Goal: Task Accomplishment & Management: Use online tool/utility

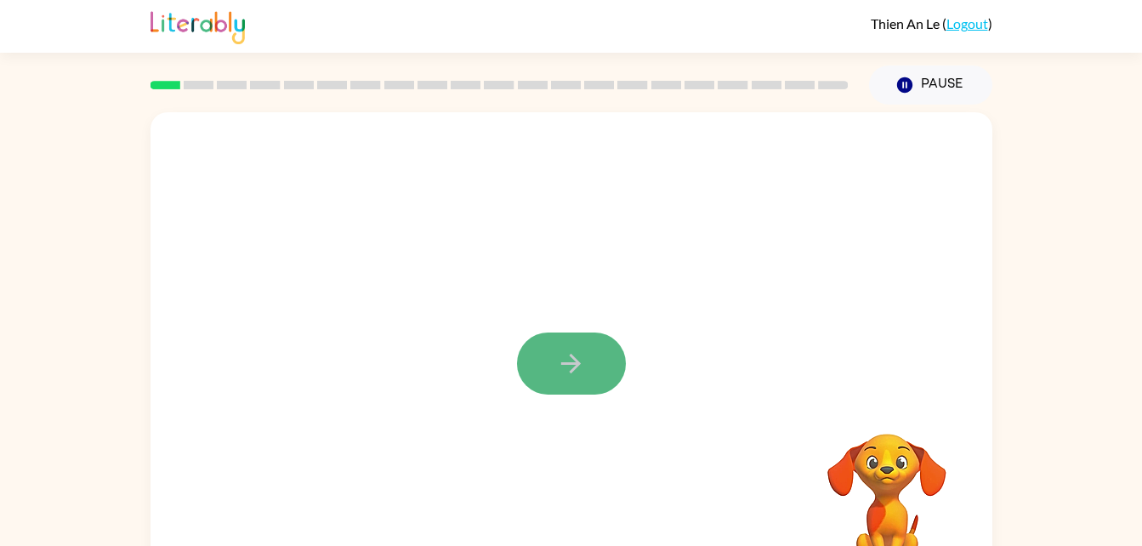
click at [585, 338] on button "button" at bounding box center [571, 363] width 109 height 62
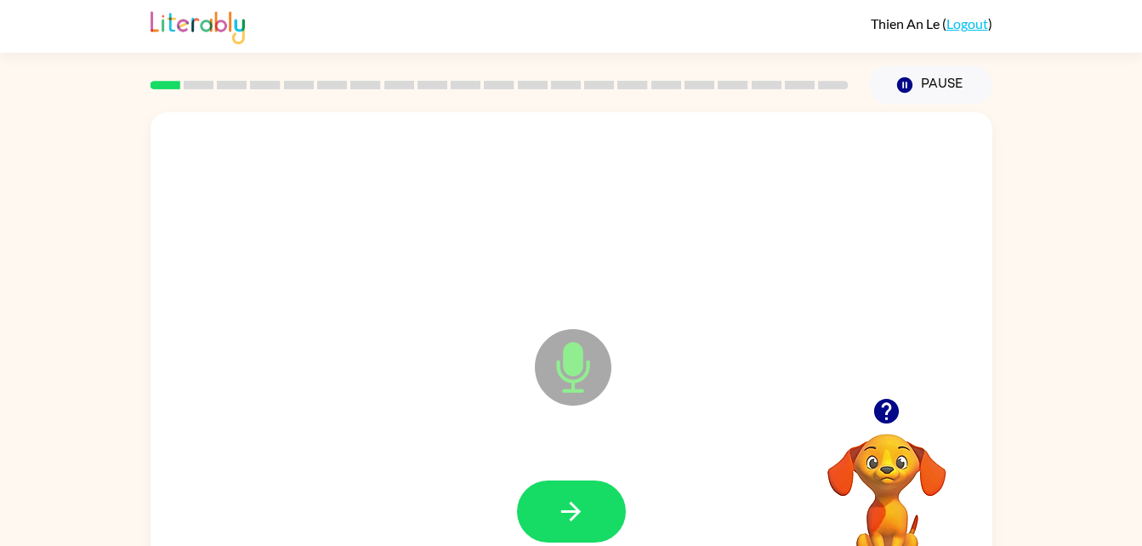
drag, startPoint x: 576, startPoint y: 490, endPoint x: 462, endPoint y: 413, distance: 137.3
click at [462, 413] on div "Microphone The Microphone is here when it is your turn to talk" at bounding box center [572, 355] width 842 height 486
click at [554, 517] on button "button" at bounding box center [571, 511] width 109 height 62
click at [602, 516] on button "button" at bounding box center [571, 511] width 109 height 62
click at [557, 516] on icon "button" at bounding box center [571, 512] width 30 height 30
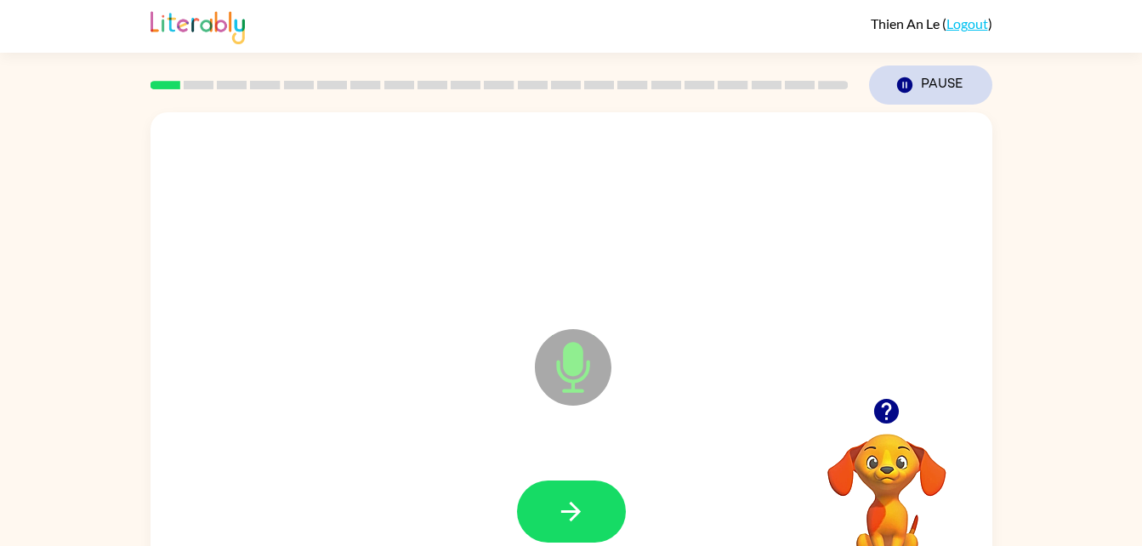
click at [925, 81] on button "Pause Pause" at bounding box center [930, 84] width 123 height 39
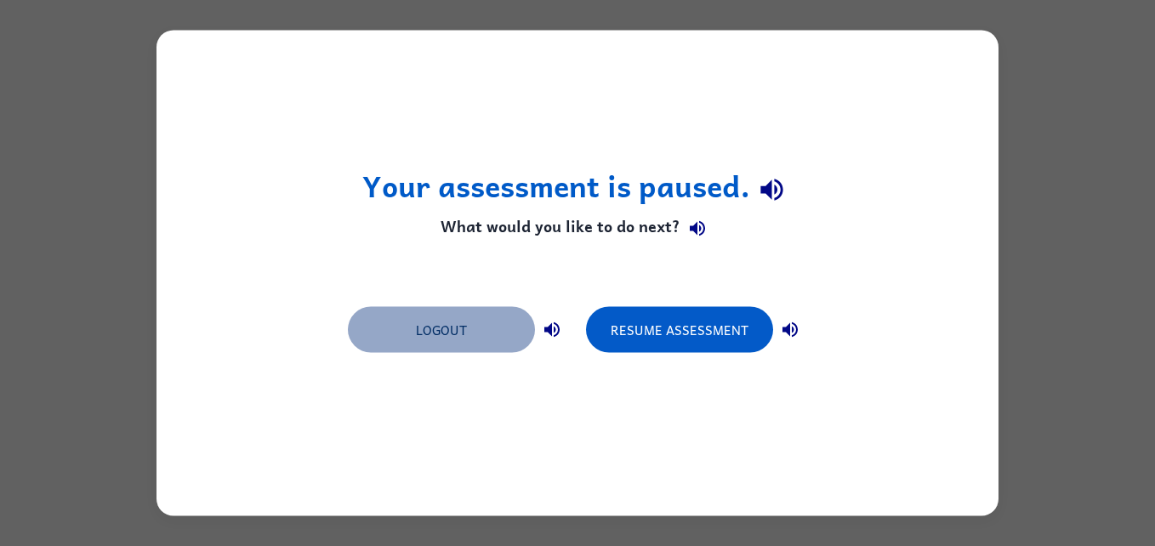
click at [484, 349] on button "Logout" at bounding box center [441, 330] width 187 height 46
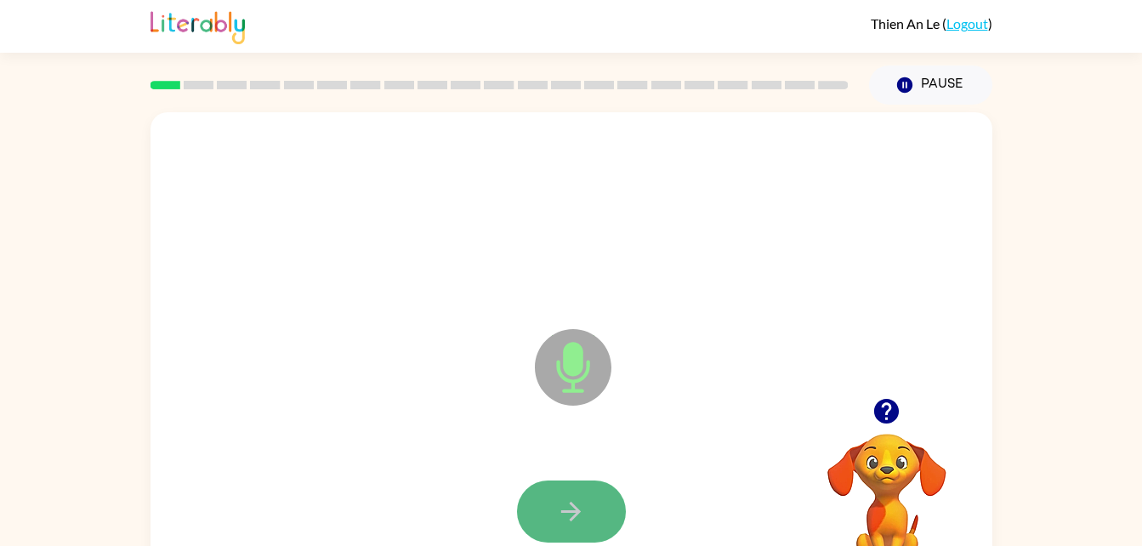
click at [600, 503] on button "button" at bounding box center [571, 511] width 109 height 62
click at [547, 529] on button "button" at bounding box center [571, 511] width 109 height 62
click at [584, 525] on icon "button" at bounding box center [571, 512] width 30 height 30
click at [584, 526] on button "button" at bounding box center [571, 511] width 109 height 62
click at [584, 526] on div at bounding box center [571, 511] width 109 height 62
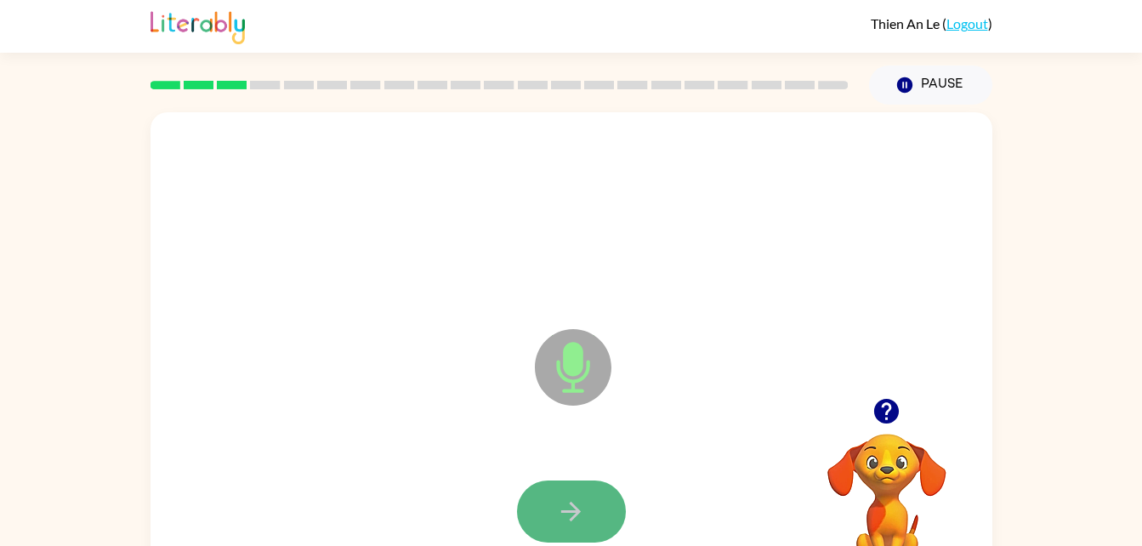
click at [552, 503] on button "button" at bounding box center [571, 511] width 109 height 62
drag, startPoint x: 446, startPoint y: 469, endPoint x: 696, endPoint y: 527, distance: 256.8
click at [696, 527] on div at bounding box center [572, 511] width 808 height 139
click at [564, 533] on button "button" at bounding box center [571, 511] width 109 height 62
drag, startPoint x: 581, startPoint y: 494, endPoint x: 568, endPoint y: 520, distance: 29.3
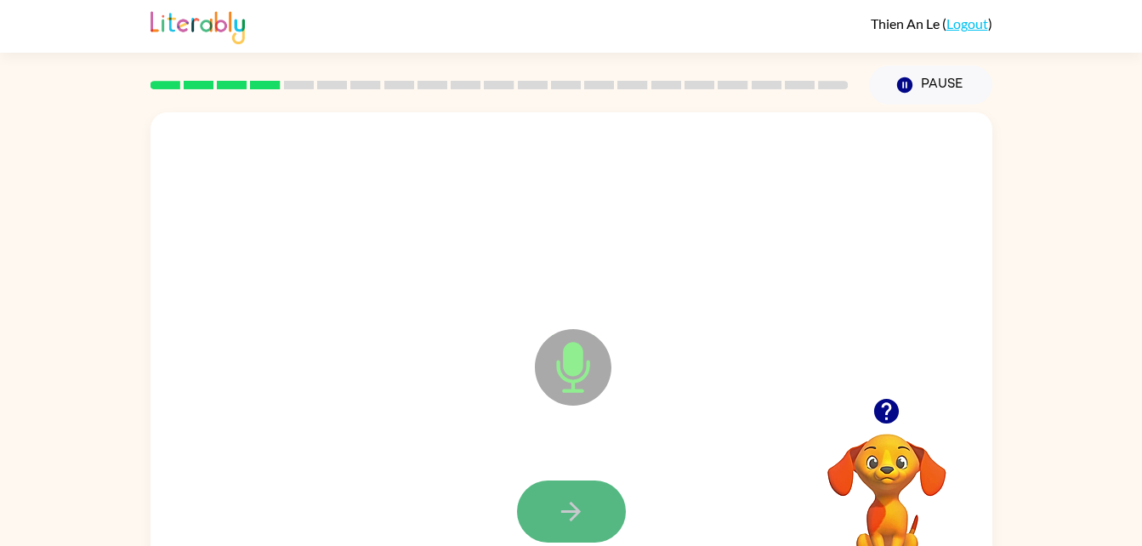
click at [568, 520] on icon "button" at bounding box center [571, 512] width 30 height 30
click at [572, 518] on icon "button" at bounding box center [571, 512] width 20 height 20
click at [605, 497] on button "button" at bounding box center [571, 511] width 109 height 62
click at [581, 526] on button "button" at bounding box center [571, 511] width 109 height 62
click at [598, 523] on button "button" at bounding box center [571, 511] width 109 height 62
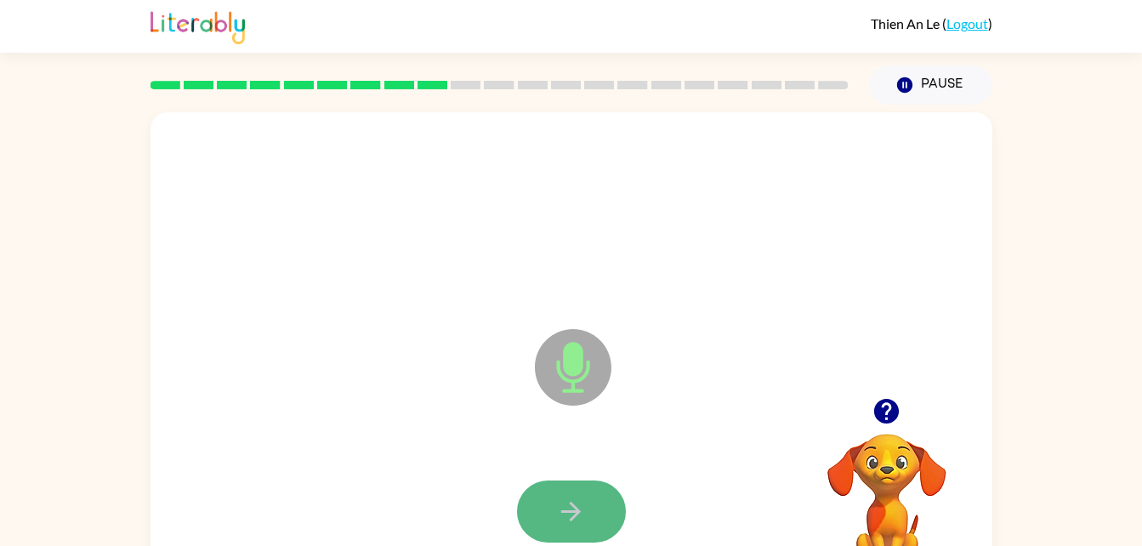
click at [596, 500] on button "button" at bounding box center [571, 511] width 109 height 62
click at [599, 501] on button "button" at bounding box center [571, 511] width 109 height 62
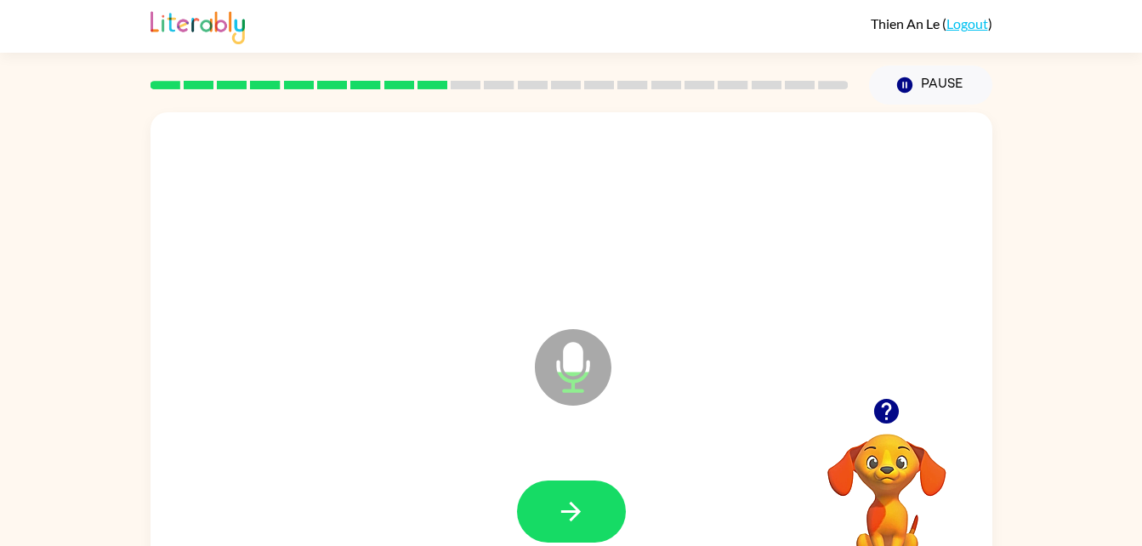
click at [599, 501] on button "button" at bounding box center [571, 511] width 109 height 62
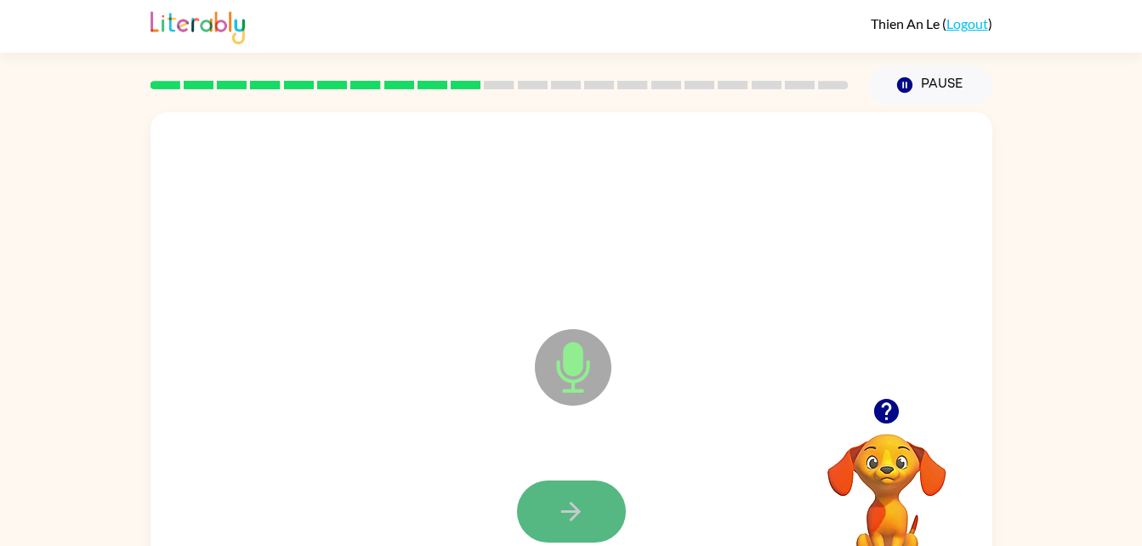
drag, startPoint x: 599, startPoint y: 501, endPoint x: 570, endPoint y: 535, distance: 45.2
click at [570, 535] on button "button" at bounding box center [571, 511] width 109 height 62
click at [589, 515] on button "button" at bounding box center [571, 511] width 109 height 62
click at [560, 505] on icon "button" at bounding box center [571, 512] width 30 height 30
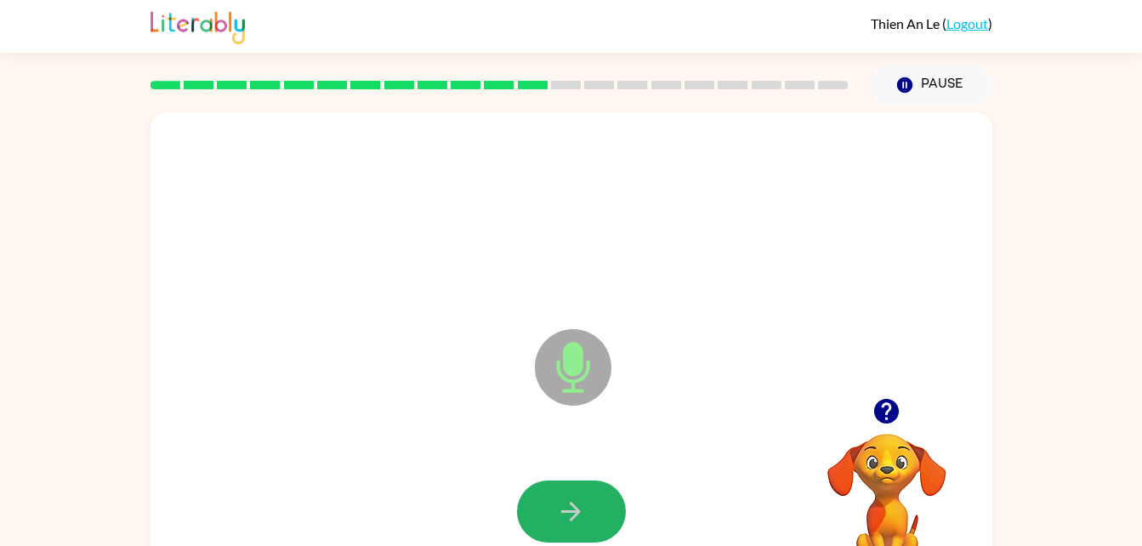
click at [560, 505] on icon "button" at bounding box center [571, 512] width 30 height 30
click at [575, 512] on icon "button" at bounding box center [571, 512] width 20 height 20
click at [564, 514] on icon "button" at bounding box center [571, 512] width 30 height 30
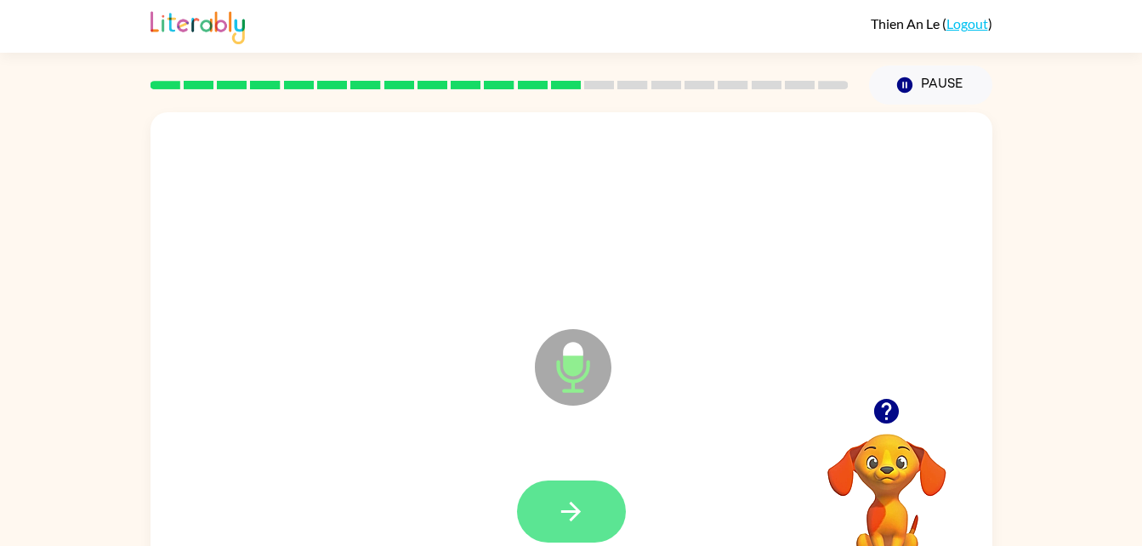
click at [607, 504] on button "button" at bounding box center [571, 511] width 109 height 62
click at [577, 501] on icon "button" at bounding box center [571, 512] width 30 height 30
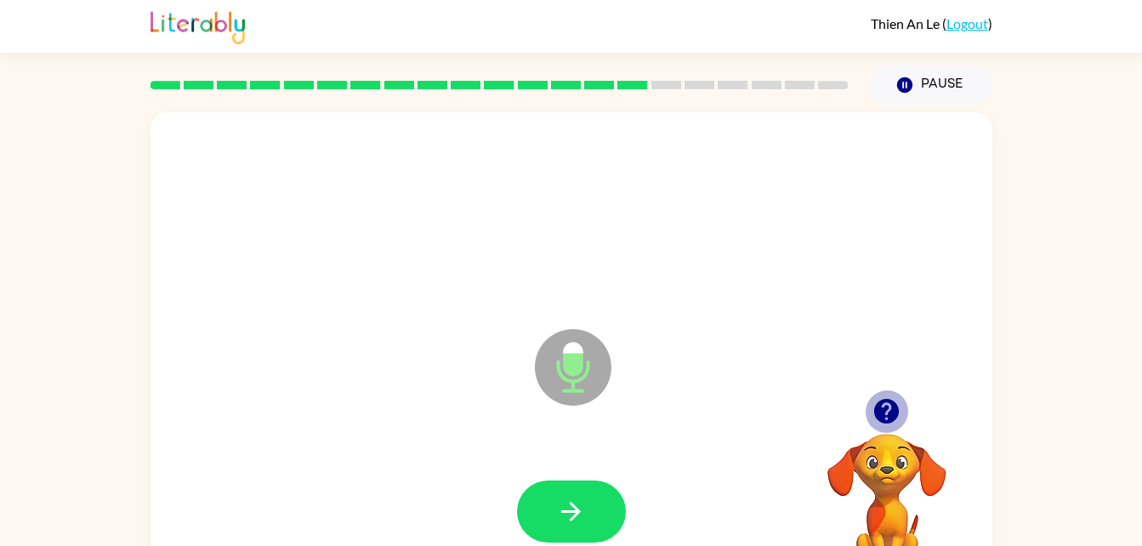
click at [889, 414] on icon "button" at bounding box center [886, 411] width 25 height 25
click at [593, 450] on icon "Microphone The Microphone is here when it is your turn to talk" at bounding box center [658, 389] width 255 height 128
click at [593, 478] on div at bounding box center [572, 511] width 808 height 139
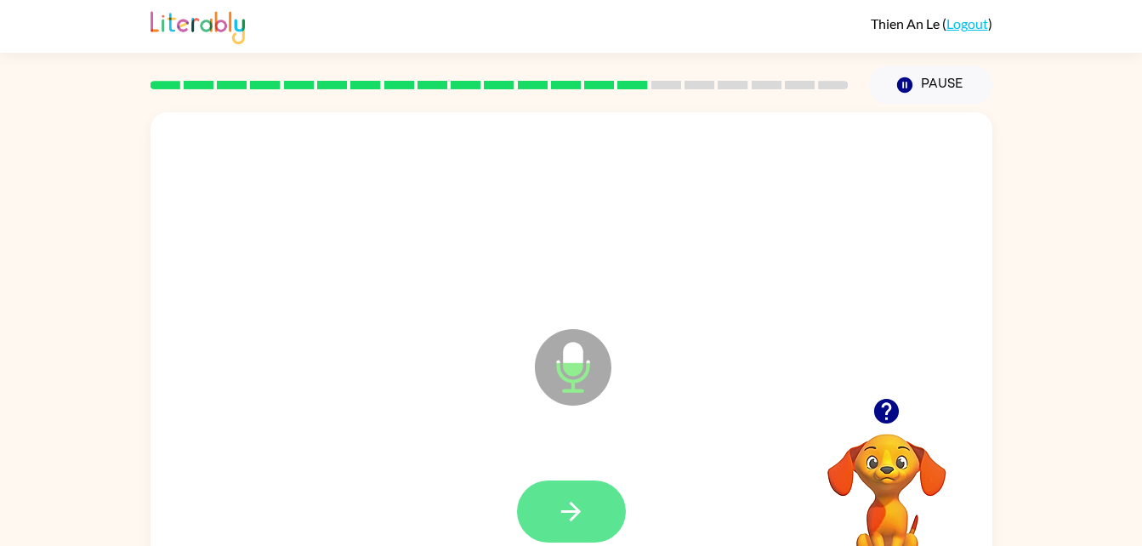
click at [554, 523] on button "button" at bounding box center [571, 511] width 109 height 62
click at [565, 524] on icon "button" at bounding box center [571, 512] width 30 height 30
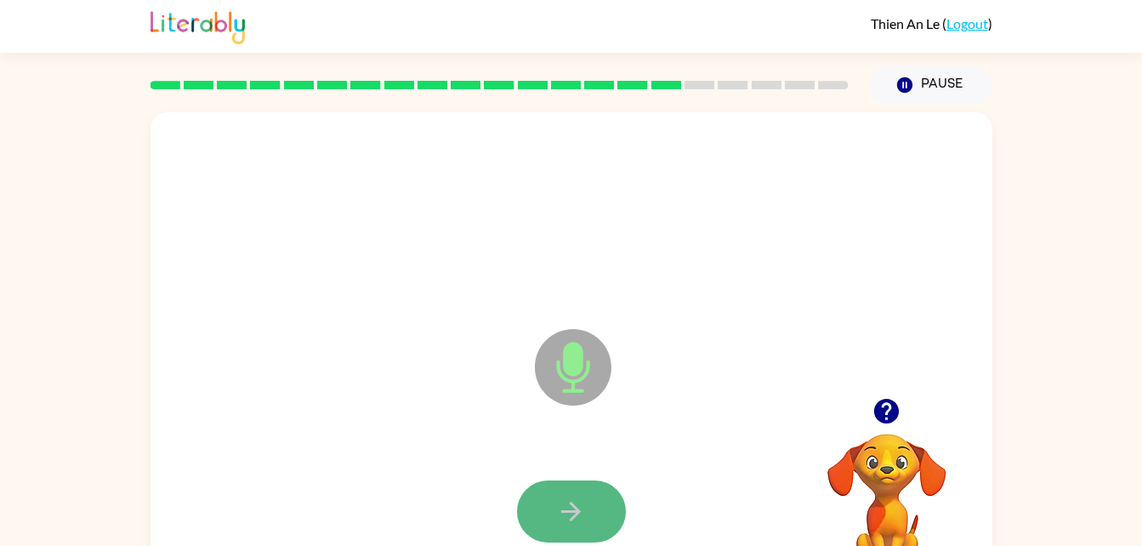
click at [565, 520] on icon "button" at bounding box center [571, 512] width 30 height 30
click at [887, 391] on div "Microphone The Microphone is here when it is your turn to talk Your browser mus…" at bounding box center [572, 355] width 842 height 486
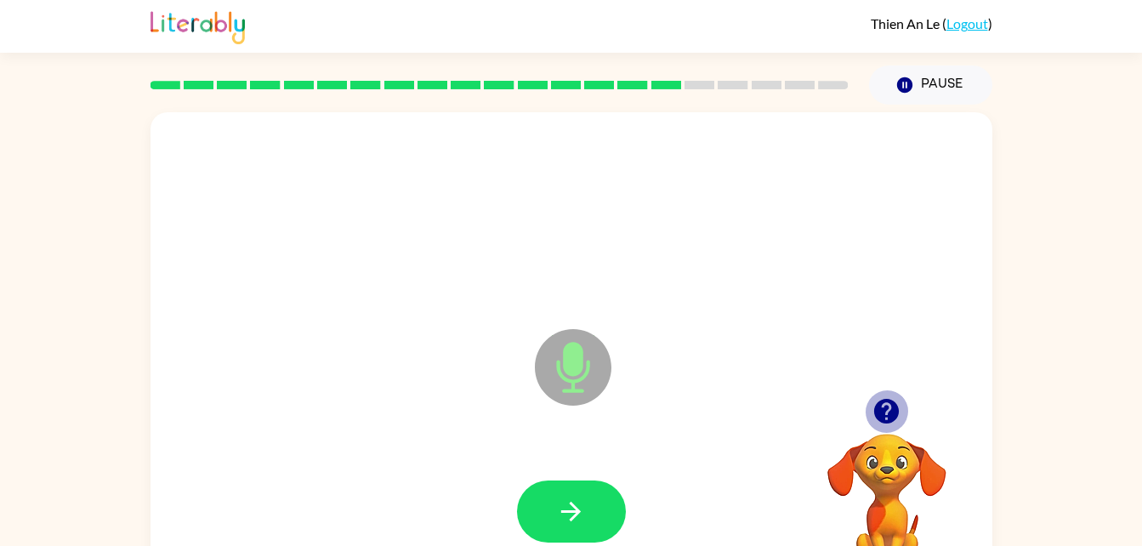
drag, startPoint x: 883, startPoint y: 395, endPoint x: 888, endPoint y: 409, distance: 15.3
click at [888, 409] on icon "button" at bounding box center [886, 411] width 25 height 25
click at [888, 409] on video "Your browser must support playing .mp4 files to use Literably. Please try using…" at bounding box center [887, 492] width 170 height 170
click at [886, 408] on icon "button" at bounding box center [886, 411] width 25 height 25
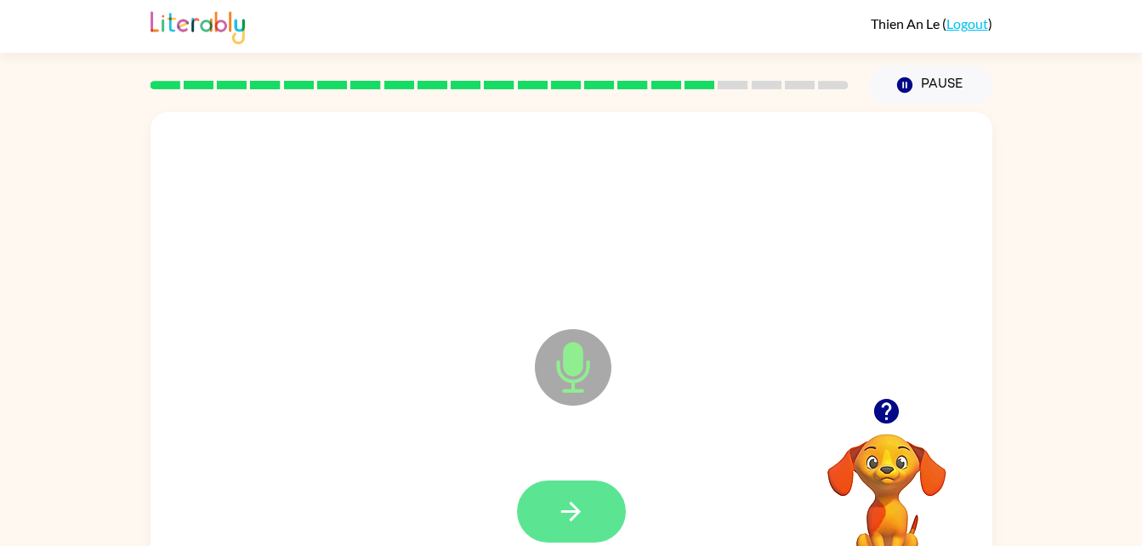
click at [602, 498] on button "button" at bounding box center [571, 511] width 109 height 62
click at [609, 513] on button "button" at bounding box center [571, 511] width 109 height 62
click at [594, 512] on button "button" at bounding box center [571, 511] width 109 height 62
click at [562, 520] on icon "button" at bounding box center [571, 512] width 30 height 30
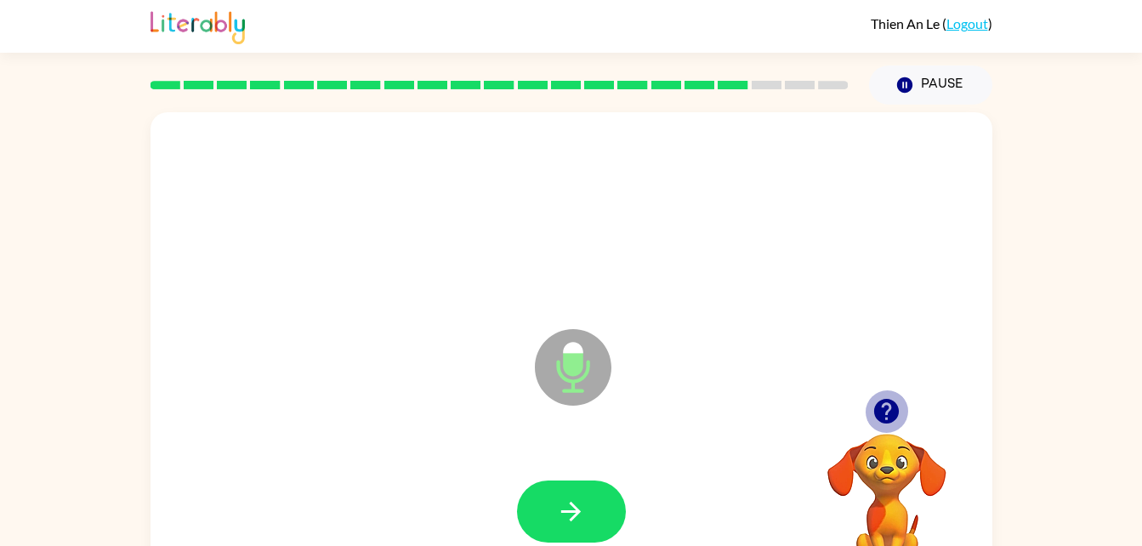
click at [877, 411] on icon "button" at bounding box center [886, 411] width 25 height 25
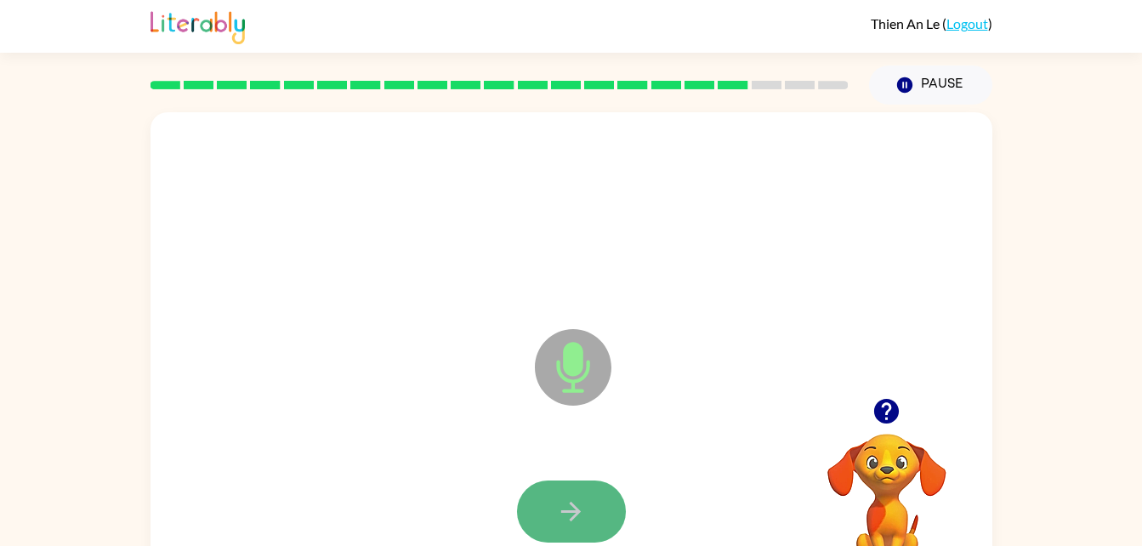
click at [581, 531] on button "button" at bounding box center [571, 511] width 109 height 62
drag, startPoint x: 580, startPoint y: 534, endPoint x: 558, endPoint y: 514, distance: 29.5
click at [558, 514] on icon "button" at bounding box center [571, 512] width 30 height 30
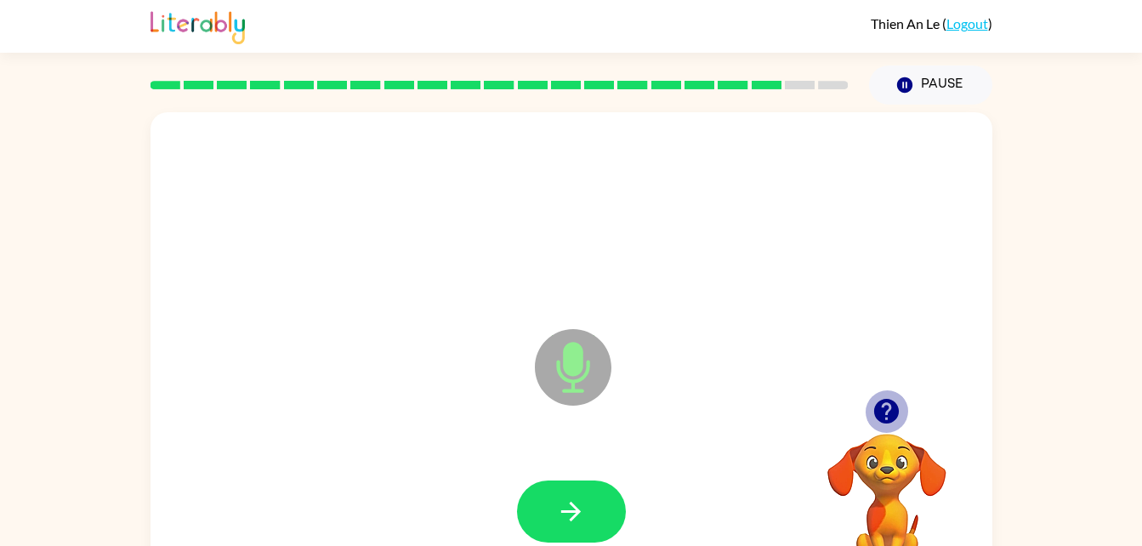
click at [892, 409] on icon "button" at bounding box center [886, 411] width 25 height 25
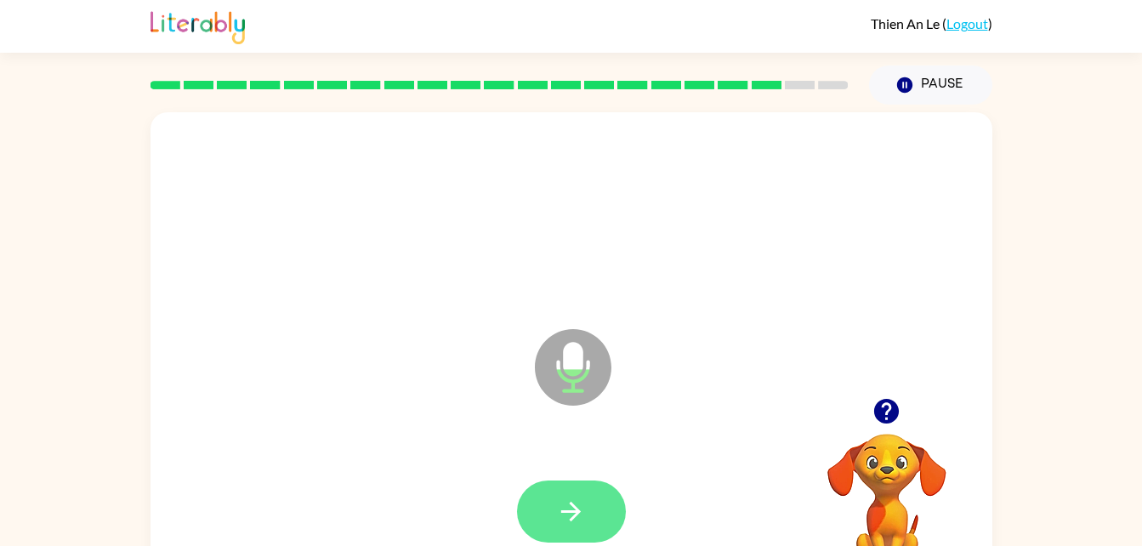
click at [588, 519] on button "button" at bounding box center [571, 511] width 109 height 62
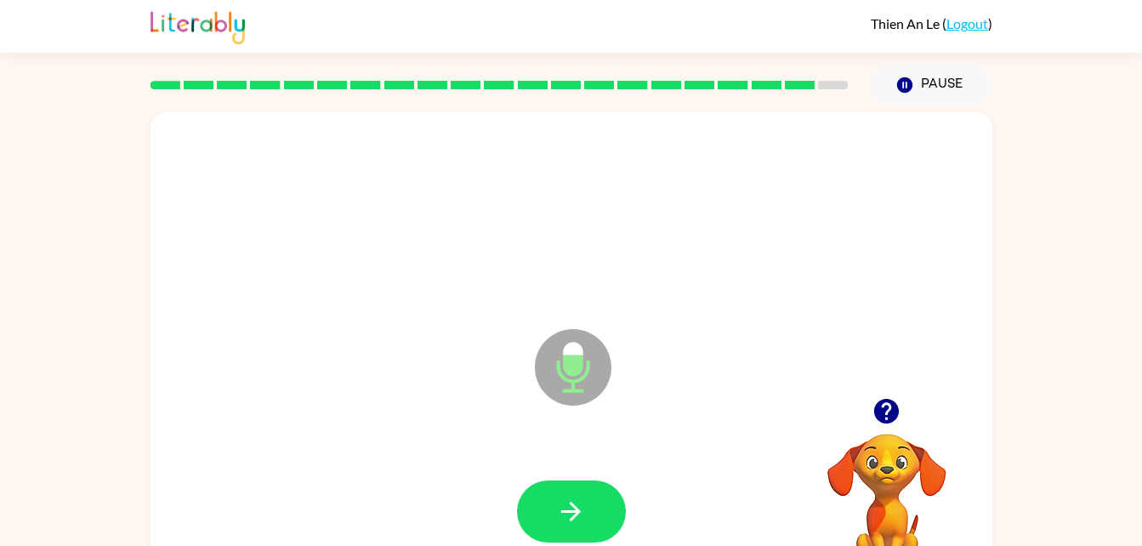
click at [588, 519] on button "button" at bounding box center [571, 511] width 109 height 62
drag, startPoint x: 588, startPoint y: 519, endPoint x: 565, endPoint y: 510, distance: 24.5
click at [565, 510] on icon "button" at bounding box center [571, 512] width 20 height 20
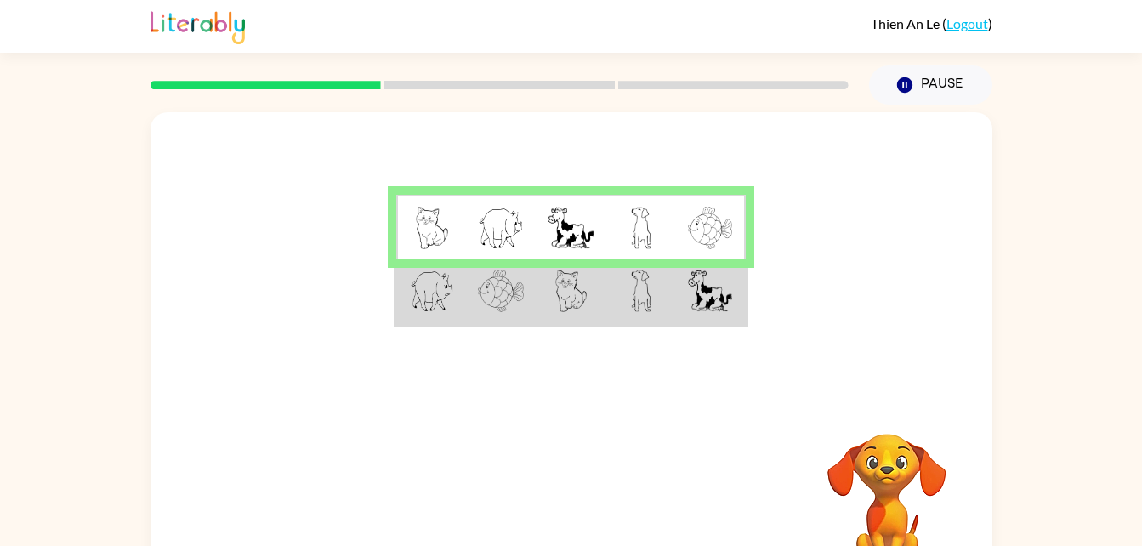
drag, startPoint x: 504, startPoint y: 267, endPoint x: 489, endPoint y: 290, distance: 27.6
click at [489, 290] on td at bounding box center [501, 291] width 70 height 65
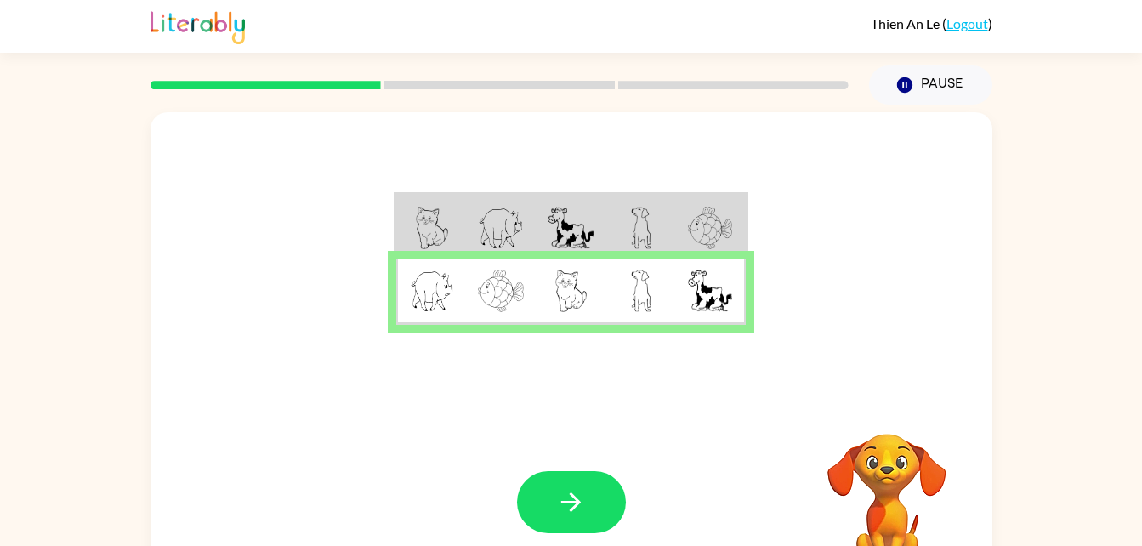
click at [620, 212] on td at bounding box center [641, 227] width 70 height 65
click at [594, 504] on button "button" at bounding box center [571, 502] width 109 height 62
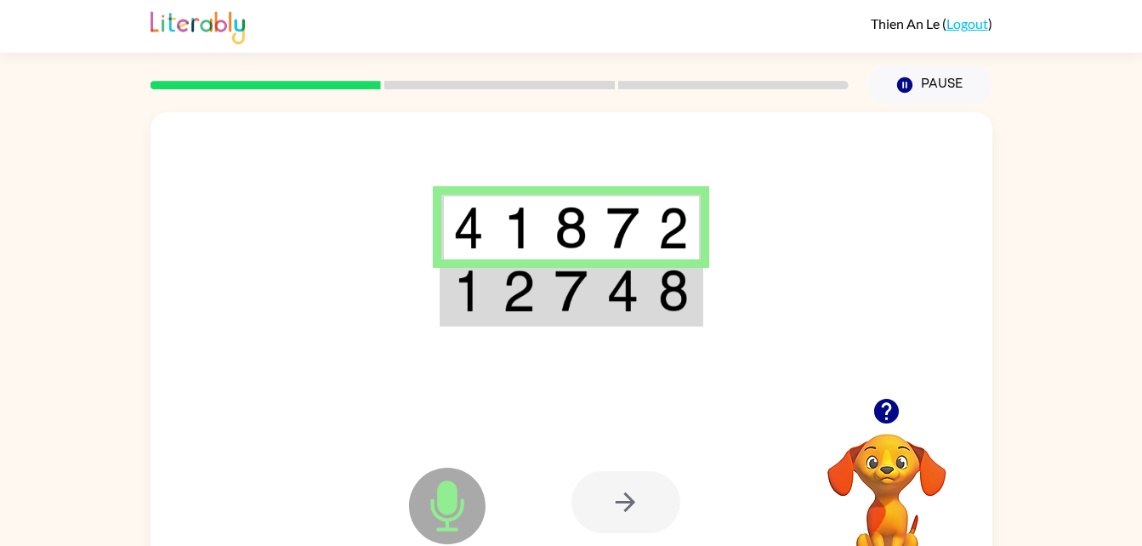
click at [561, 294] on img at bounding box center [570, 291] width 32 height 43
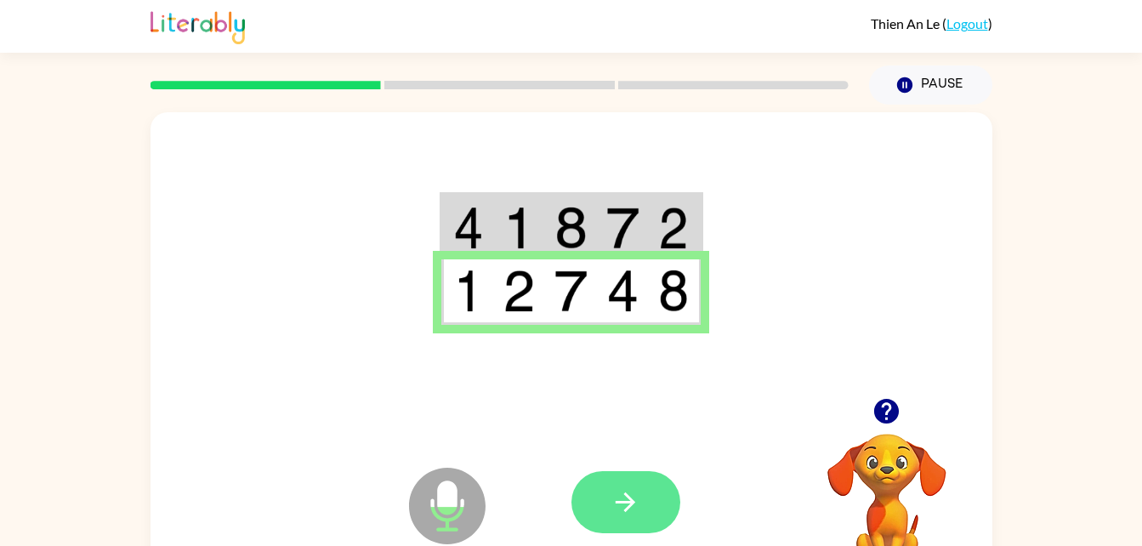
click at [640, 496] on button "button" at bounding box center [625, 502] width 109 height 62
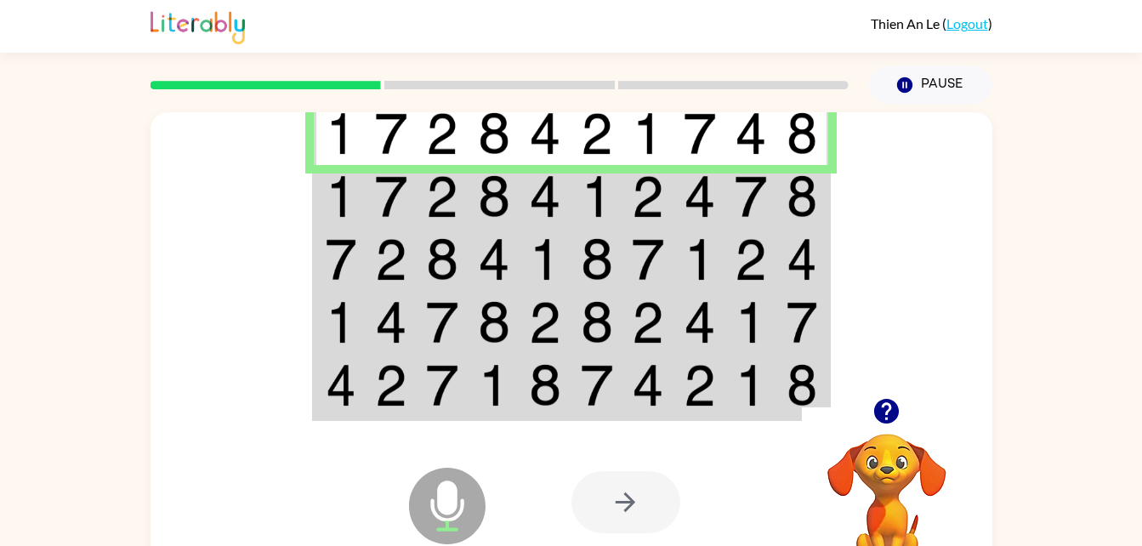
click at [674, 196] on td at bounding box center [700, 196] width 52 height 63
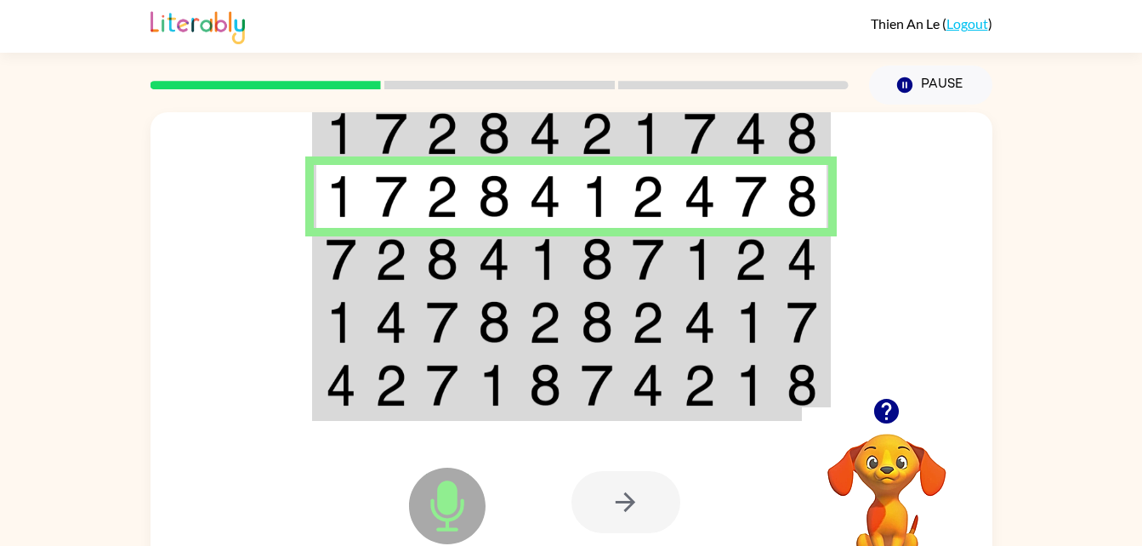
click at [449, 251] on img at bounding box center [442, 259] width 32 height 43
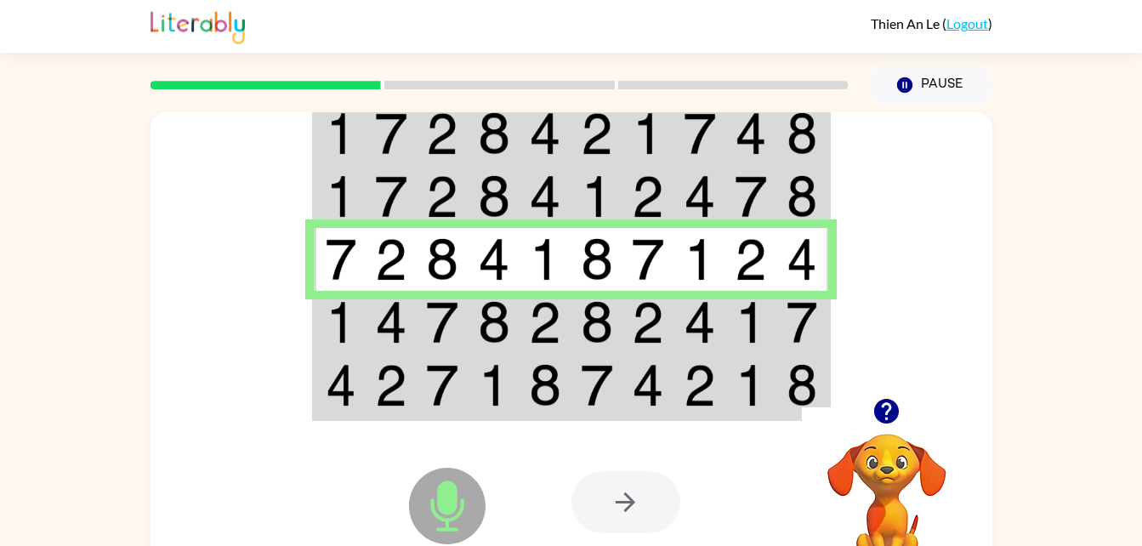
click at [369, 320] on td at bounding box center [392, 322] width 52 height 63
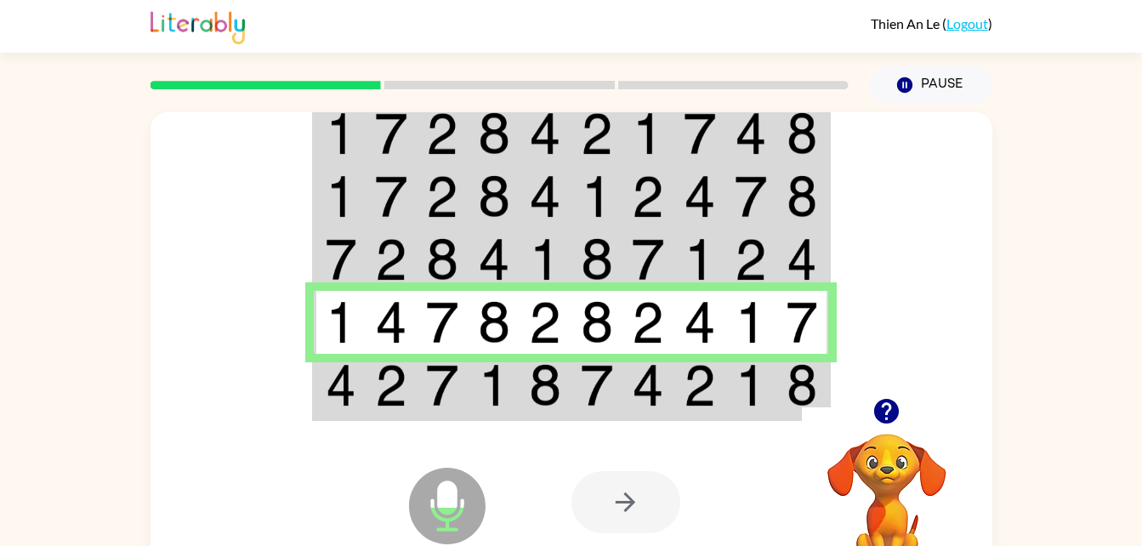
click at [349, 404] on img at bounding box center [341, 385] width 31 height 43
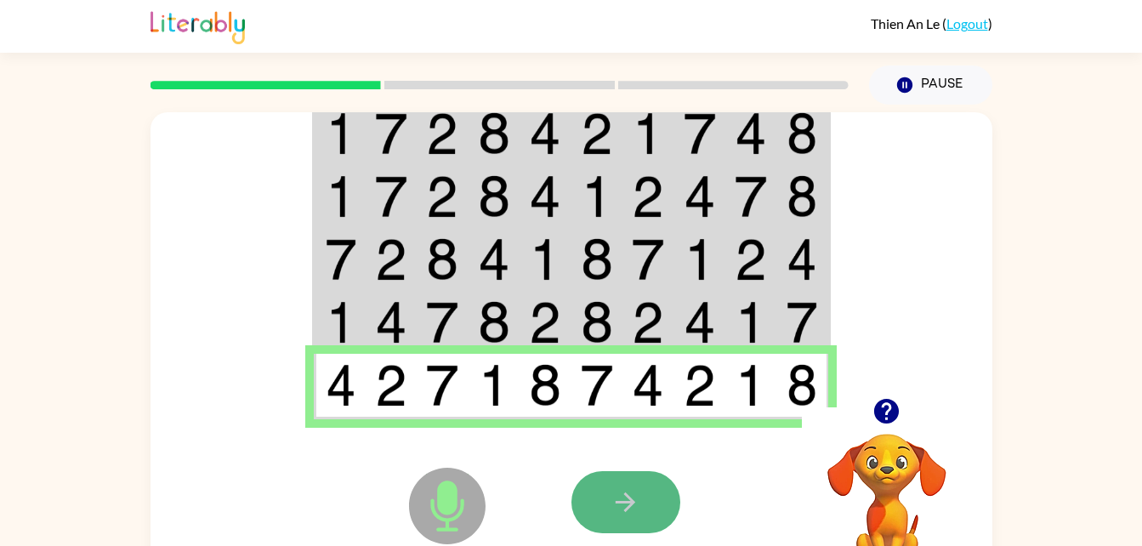
click at [593, 504] on button "button" at bounding box center [625, 502] width 109 height 62
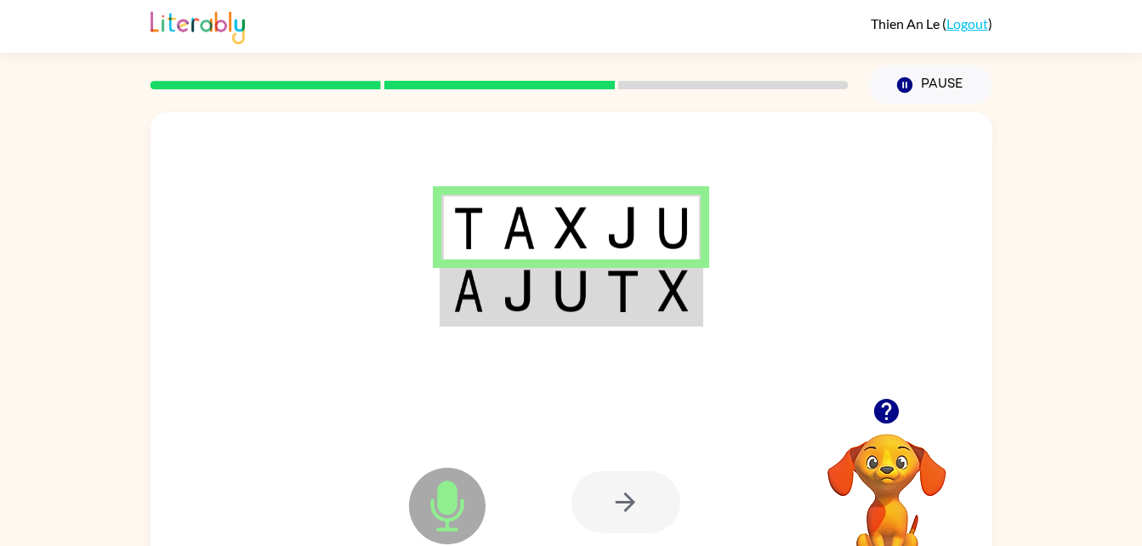
click at [577, 285] on img at bounding box center [570, 291] width 32 height 43
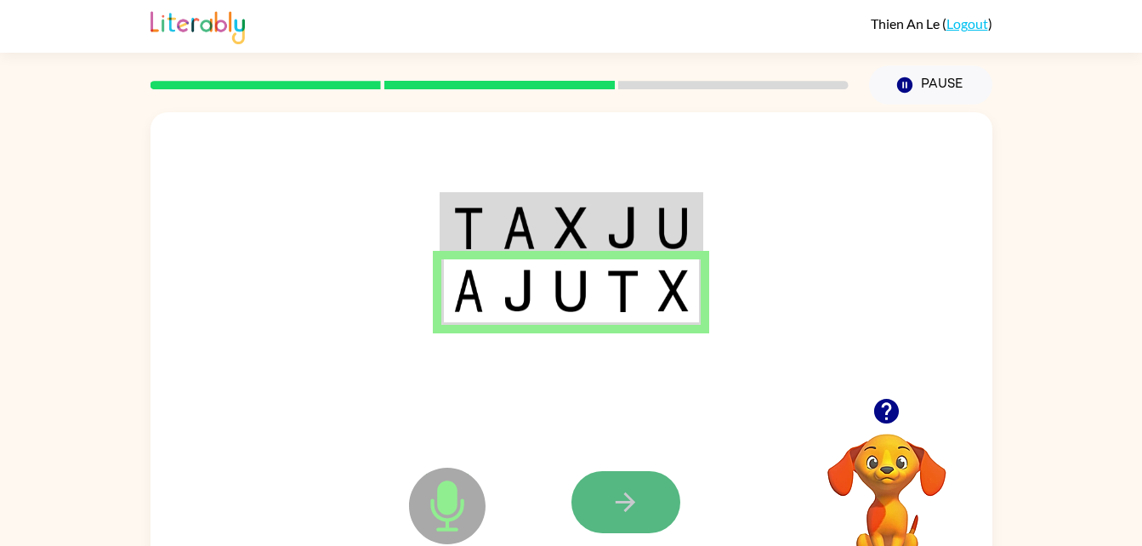
click at [622, 508] on icon "button" at bounding box center [626, 502] width 30 height 30
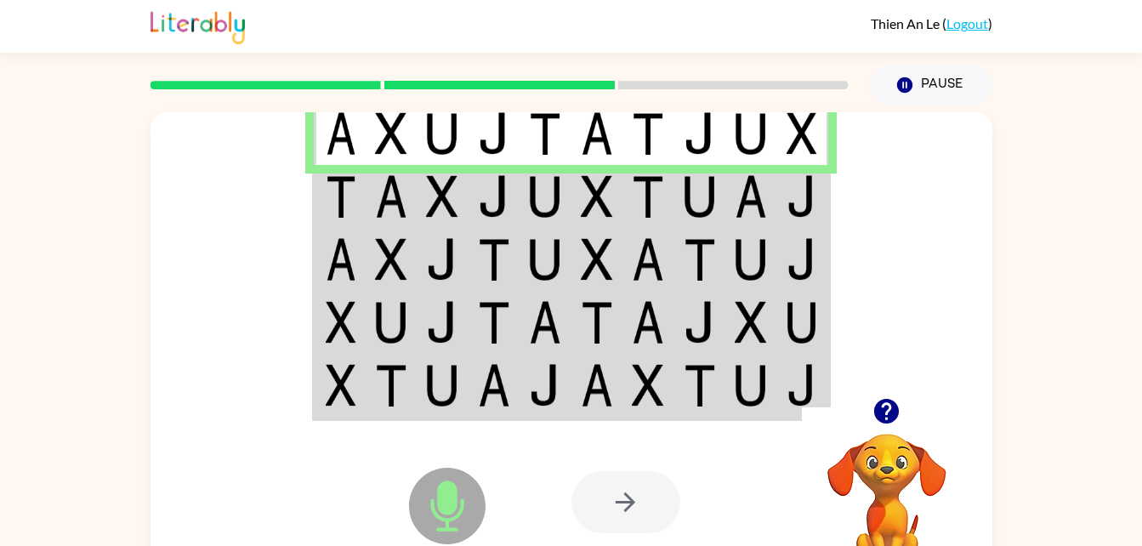
click at [371, 202] on td at bounding box center [392, 196] width 52 height 63
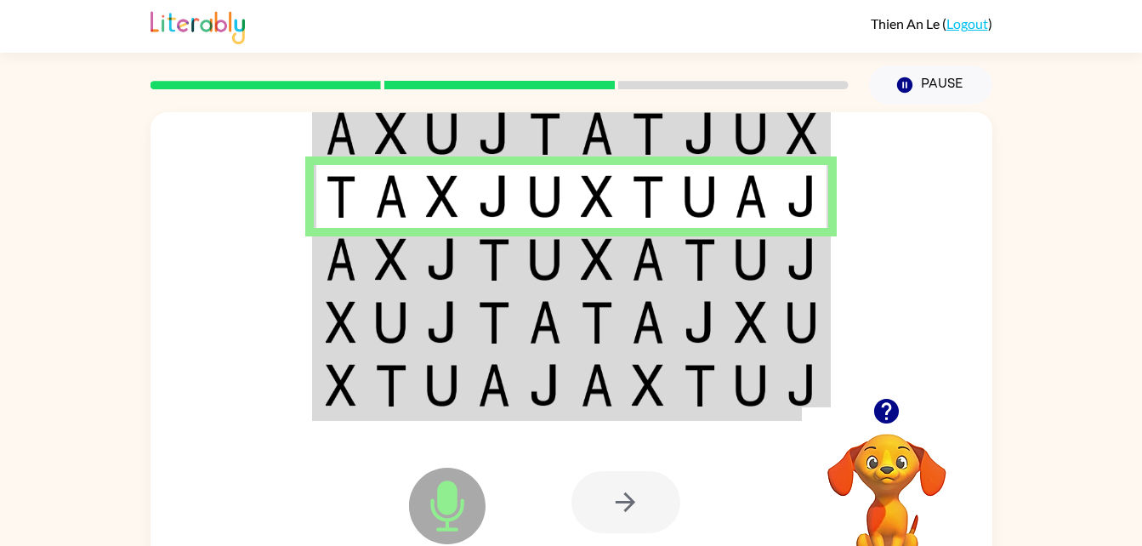
click at [443, 262] on img at bounding box center [442, 259] width 32 height 43
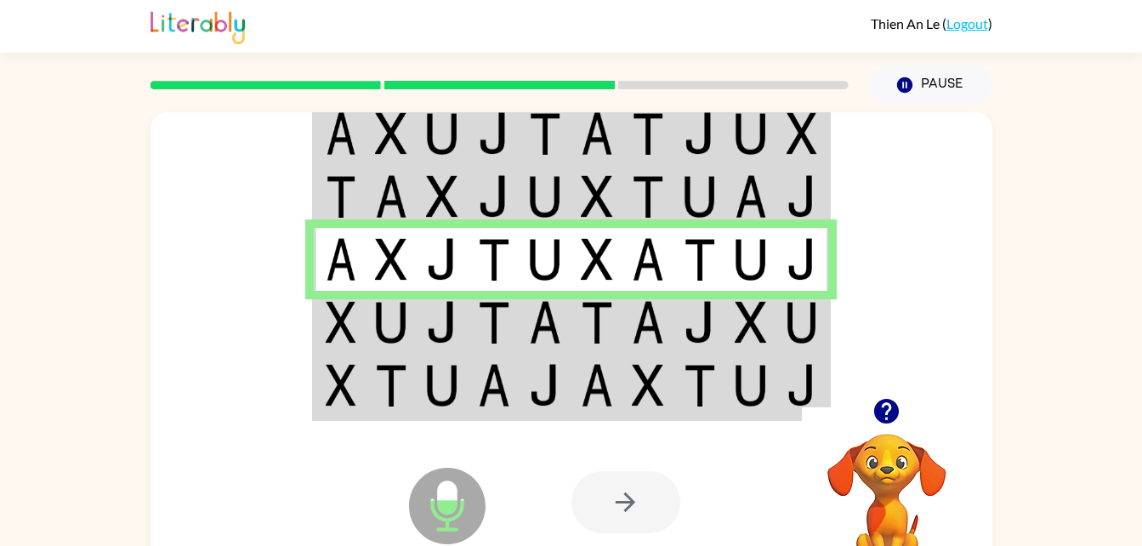
click at [350, 319] on img at bounding box center [341, 322] width 31 height 43
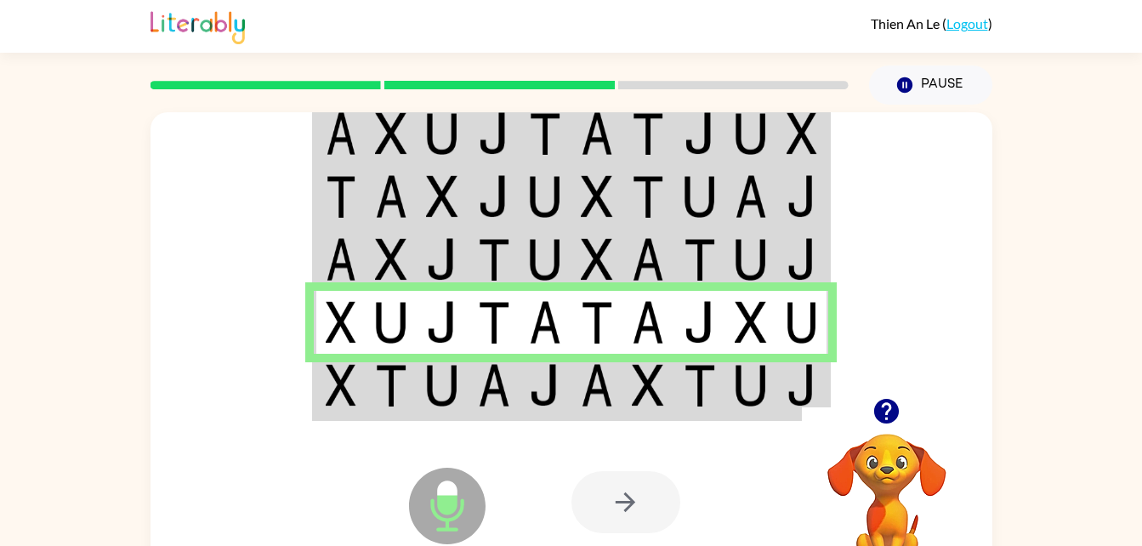
click at [351, 408] on div "Microphone The Microphone is here when it is your turn to talk" at bounding box center [405, 462] width 169 height 113
click at [355, 400] on img at bounding box center [341, 385] width 31 height 43
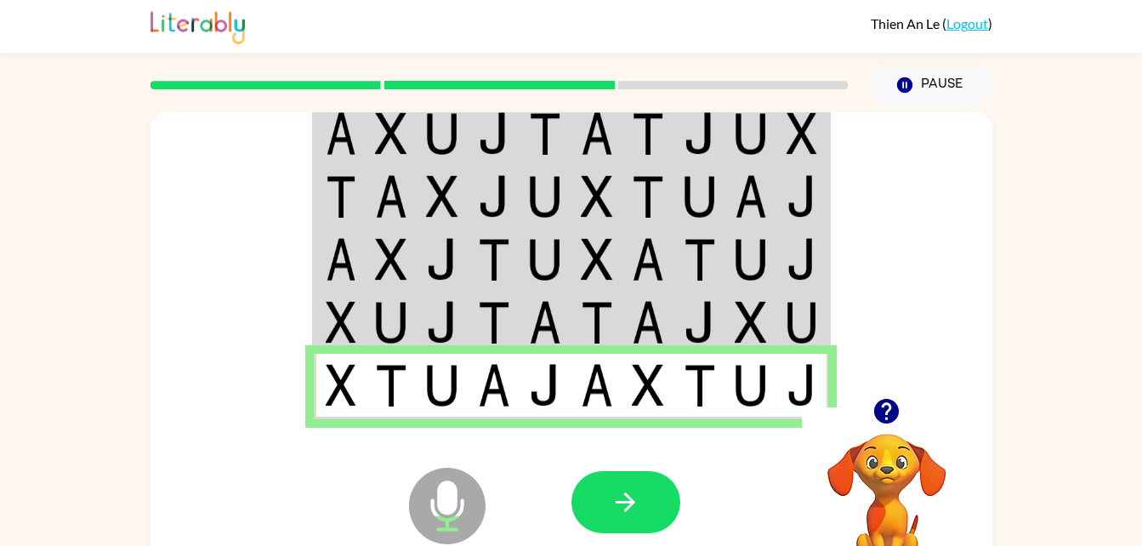
click at [355, 400] on img at bounding box center [341, 385] width 31 height 43
click at [891, 435] on video "Your browser must support playing .mp4 files to use Literably. Please try using…" at bounding box center [887, 492] width 170 height 170
click at [875, 424] on icon "button" at bounding box center [887, 411] width 30 height 30
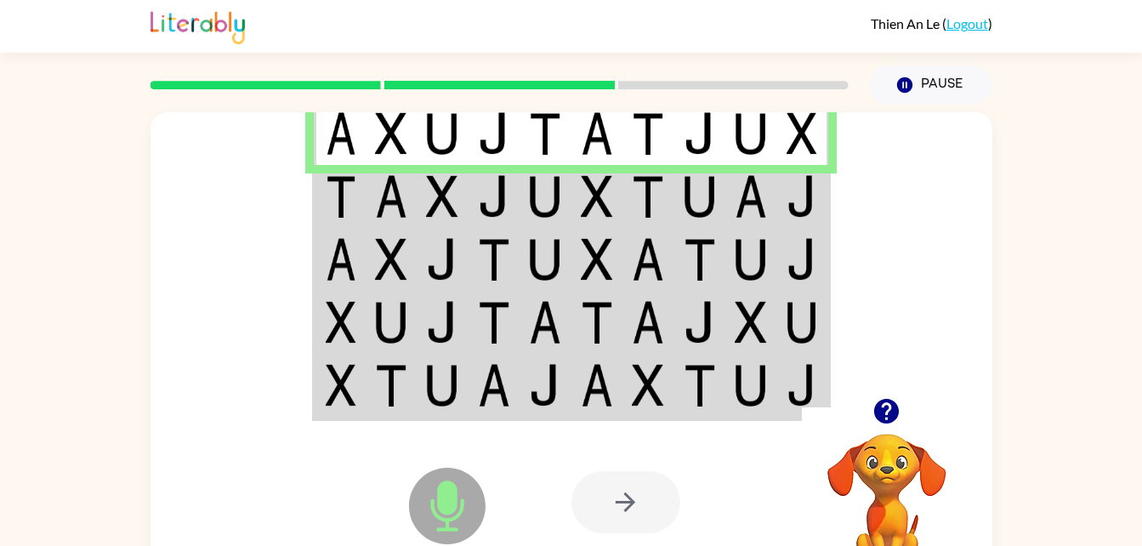
click at [324, 230] on td at bounding box center [340, 259] width 52 height 63
click at [375, 202] on img at bounding box center [391, 196] width 32 height 43
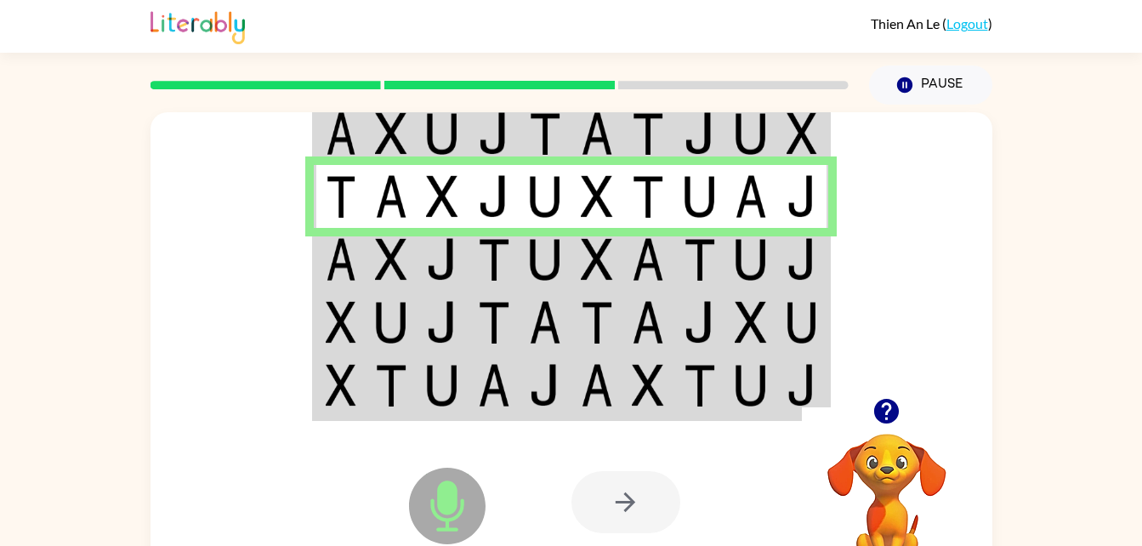
click at [333, 272] on img at bounding box center [341, 259] width 31 height 43
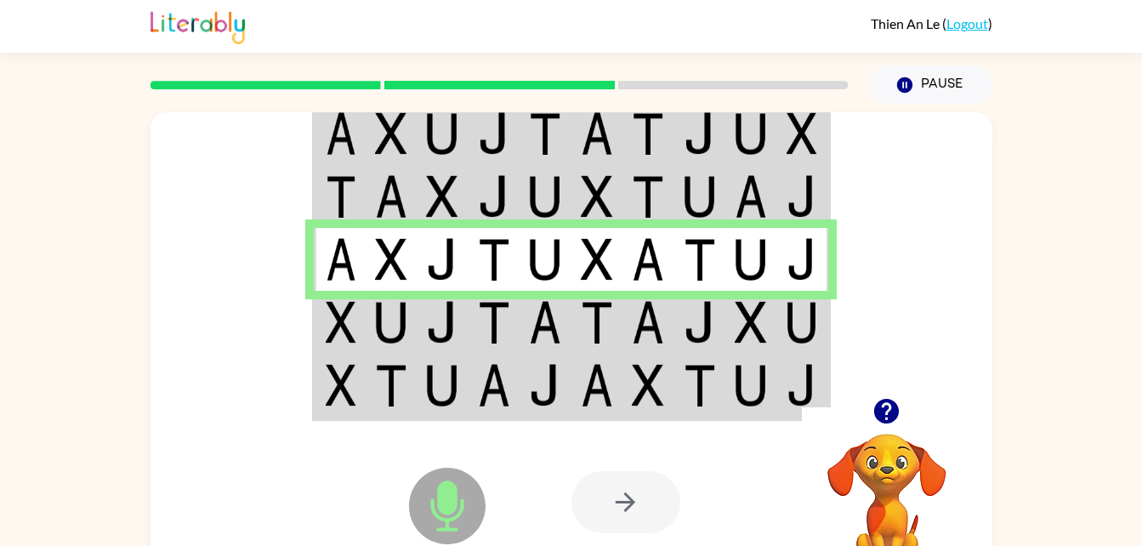
click at [349, 297] on td at bounding box center [340, 322] width 52 height 63
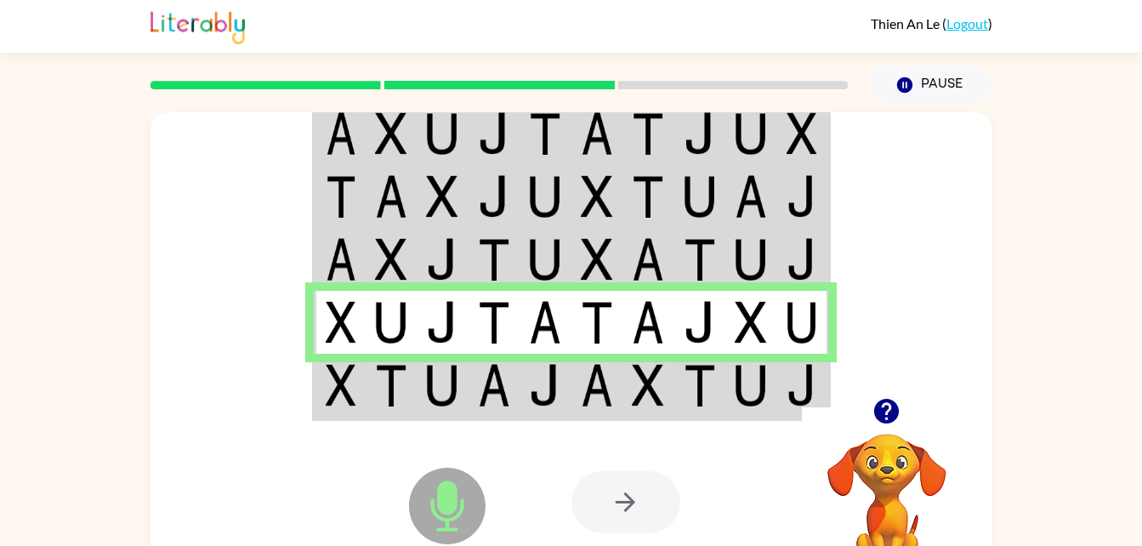
click at [752, 310] on img at bounding box center [751, 322] width 32 height 43
click at [338, 400] on img at bounding box center [341, 385] width 31 height 43
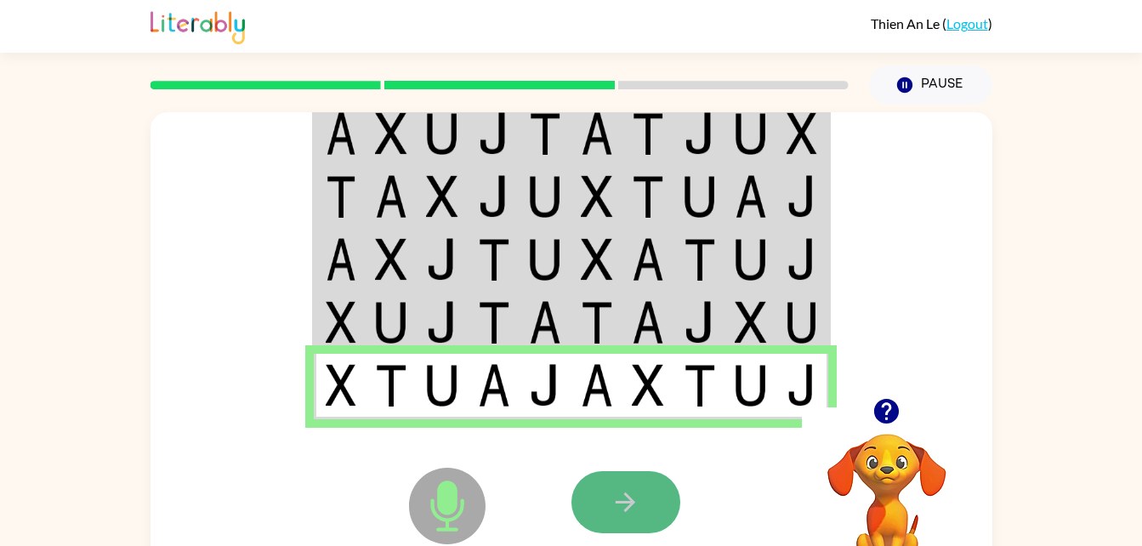
click at [601, 483] on button "button" at bounding box center [625, 502] width 109 height 62
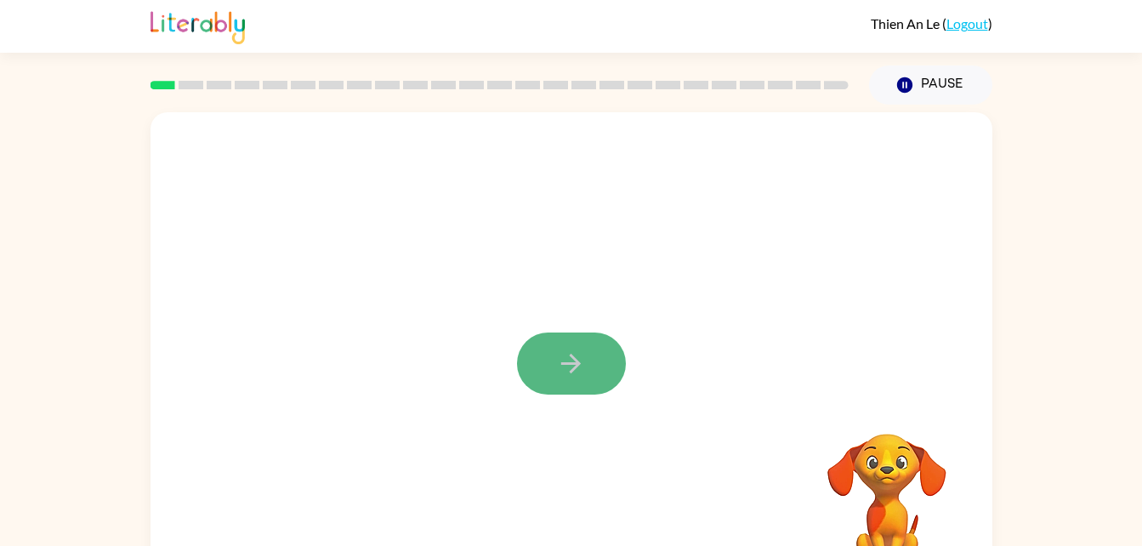
click at [582, 355] on icon "button" at bounding box center [571, 364] width 30 height 30
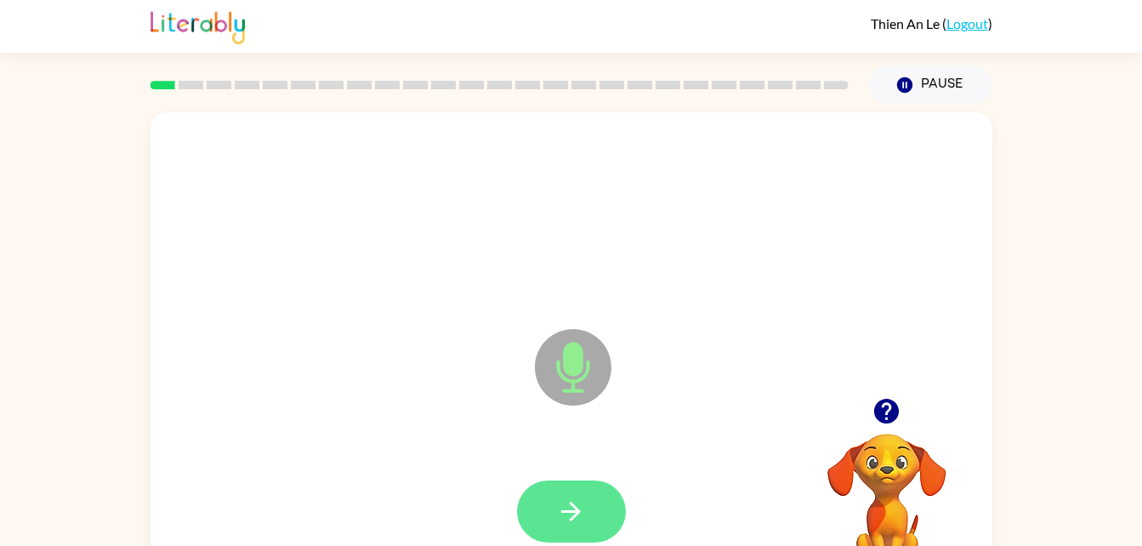
click at [576, 515] on icon "button" at bounding box center [571, 512] width 20 height 20
click at [560, 498] on icon "button" at bounding box center [571, 512] width 30 height 30
click at [568, 520] on icon "button" at bounding box center [571, 512] width 30 height 30
click at [571, 521] on icon "button" at bounding box center [571, 512] width 30 height 30
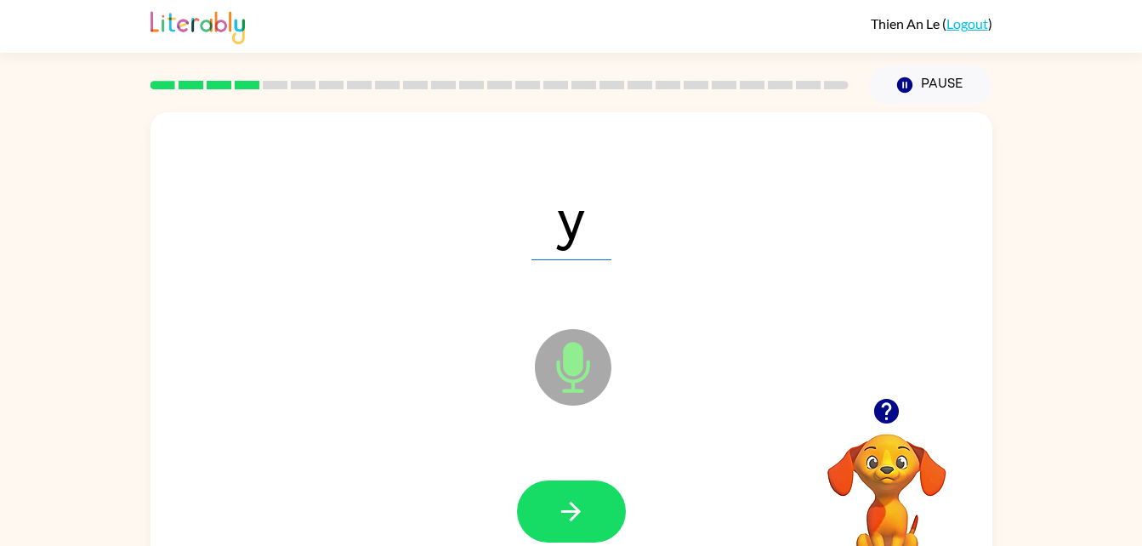
click at [579, 357] on icon "Microphone The Microphone is here when it is your turn to talk" at bounding box center [658, 389] width 255 height 128
click at [561, 383] on icon at bounding box center [573, 367] width 77 height 77
click at [573, 509] on icon "button" at bounding box center [571, 512] width 30 height 30
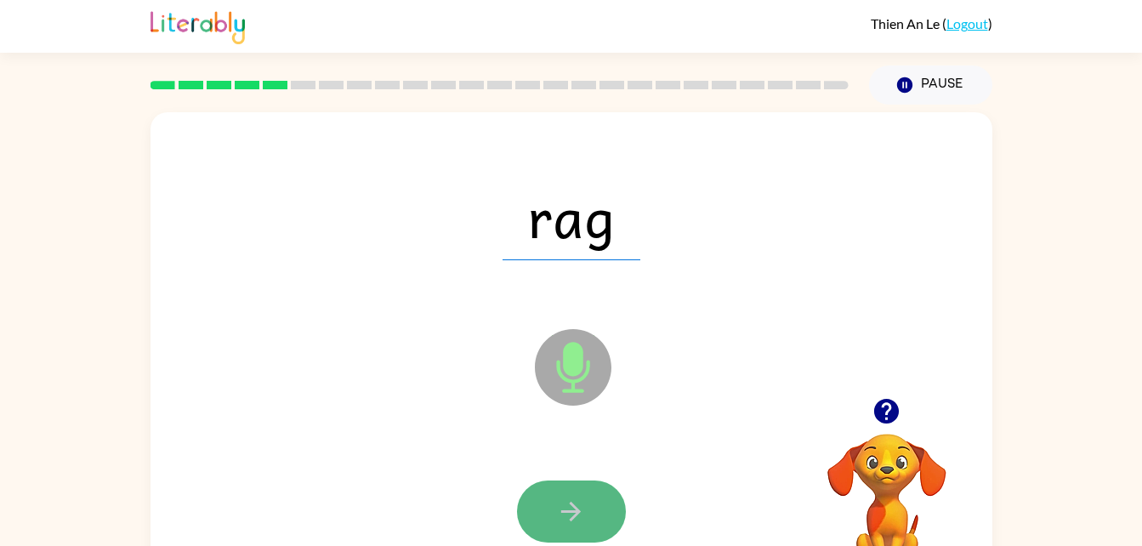
click at [570, 530] on button "button" at bounding box center [571, 511] width 109 height 62
click at [557, 503] on icon "button" at bounding box center [571, 512] width 30 height 30
click at [571, 490] on button "button" at bounding box center [571, 511] width 109 height 62
drag, startPoint x: 571, startPoint y: 490, endPoint x: 572, endPoint y: 499, distance: 9.5
click at [572, 499] on icon "button" at bounding box center [571, 512] width 30 height 30
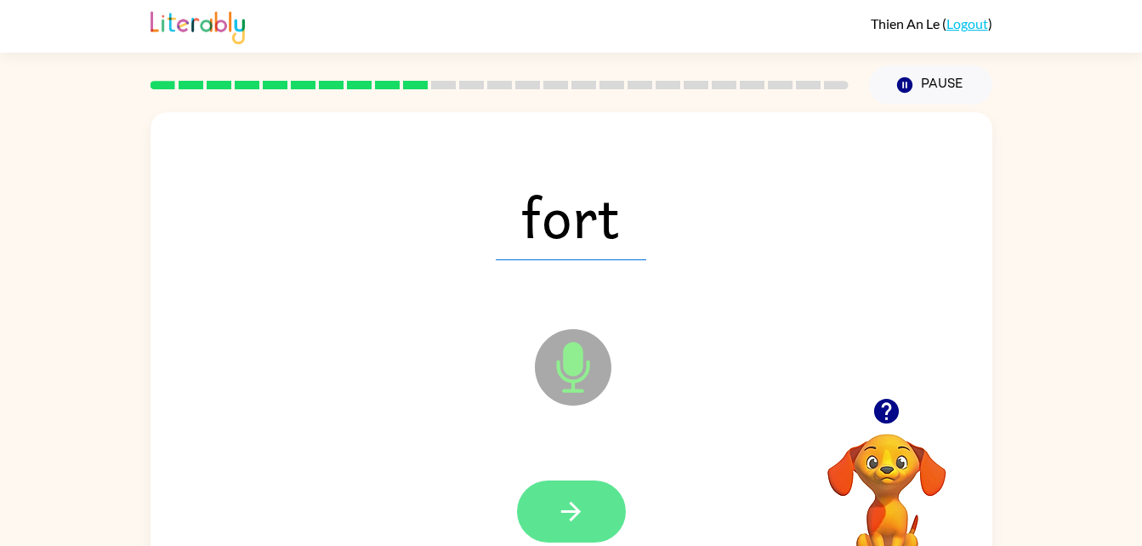
click at [592, 520] on button "button" at bounding box center [571, 511] width 109 height 62
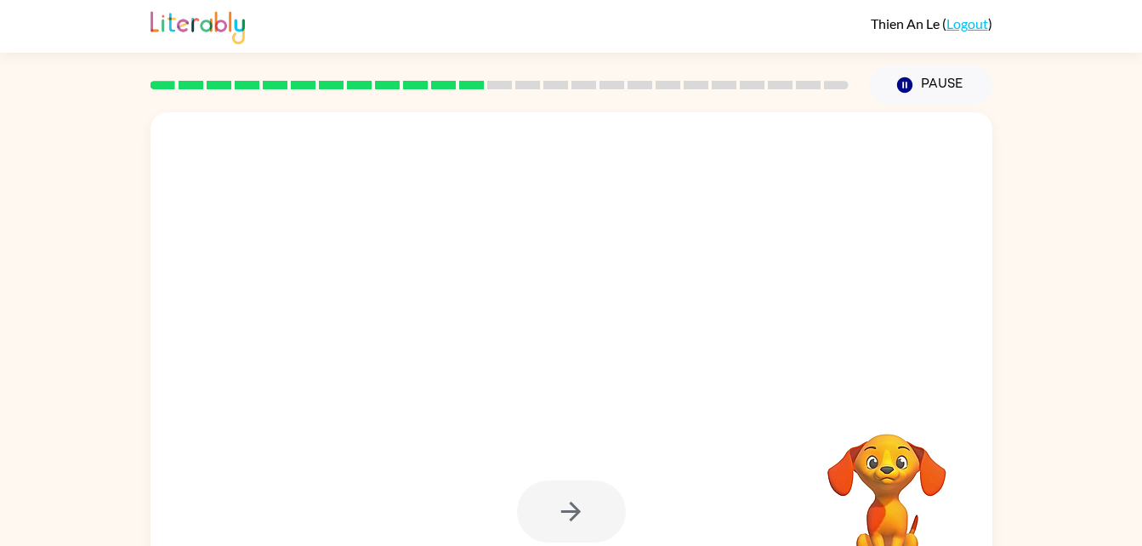
click at [580, 512] on div at bounding box center [571, 511] width 109 height 62
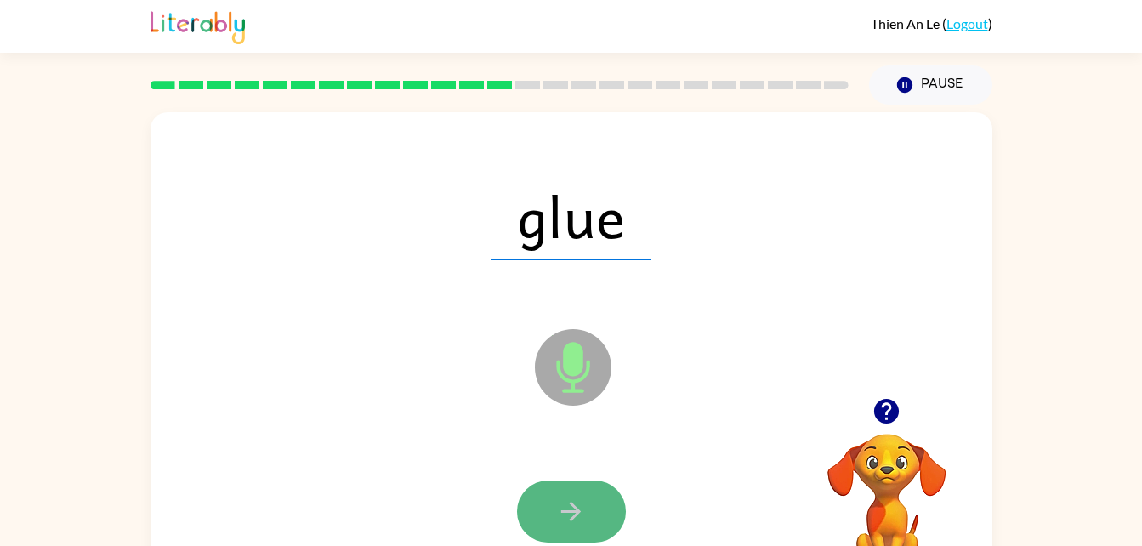
click at [567, 498] on icon "button" at bounding box center [571, 512] width 30 height 30
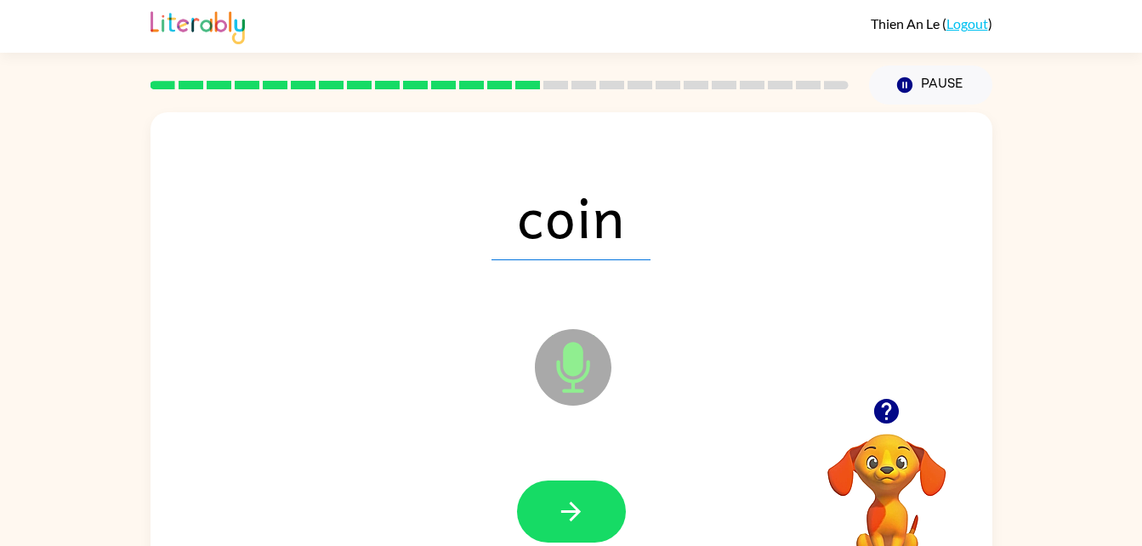
click at [567, 498] on icon "button" at bounding box center [571, 512] width 30 height 30
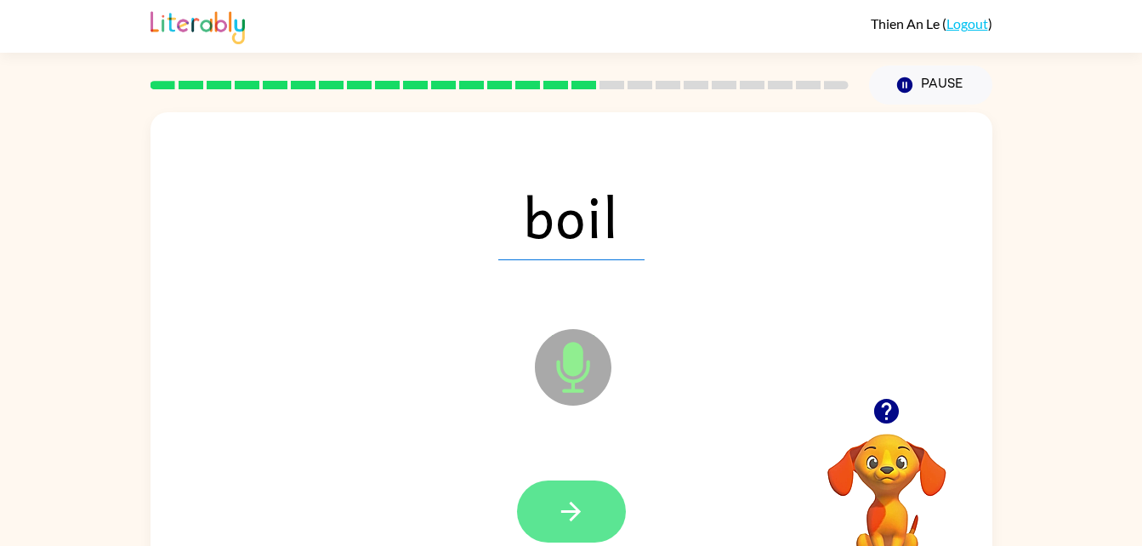
click at [599, 518] on button "button" at bounding box center [571, 511] width 109 height 62
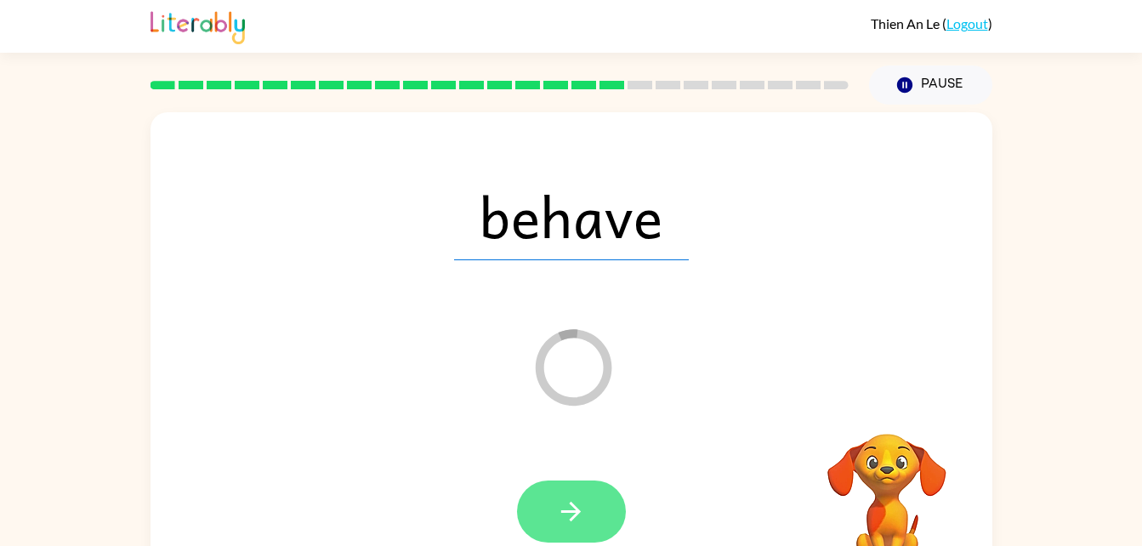
click at [585, 537] on button "button" at bounding box center [571, 511] width 109 height 62
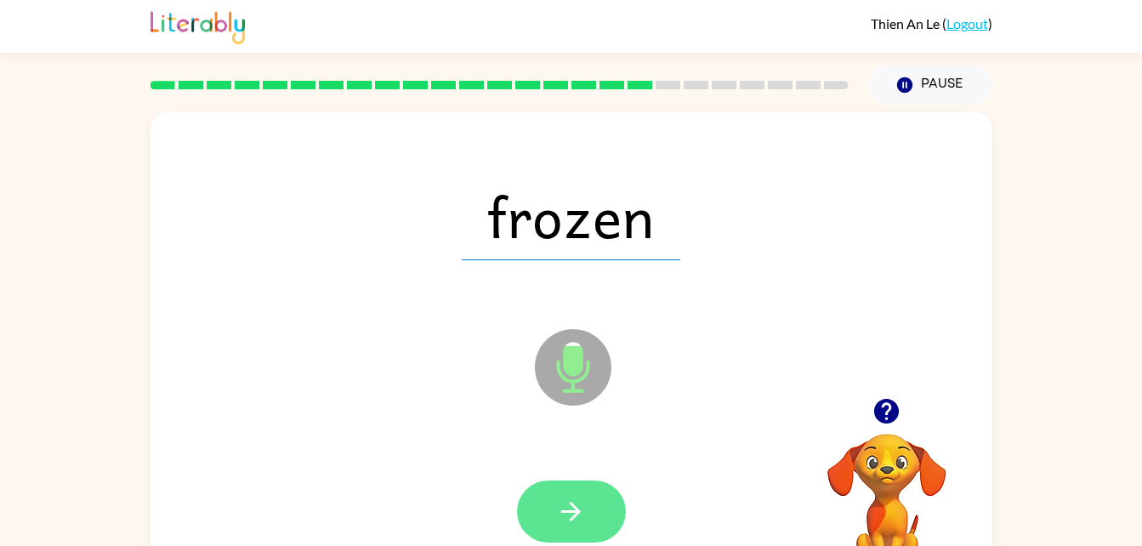
click at [597, 486] on button "button" at bounding box center [571, 511] width 109 height 62
click at [573, 518] on icon "button" at bounding box center [571, 512] width 20 height 20
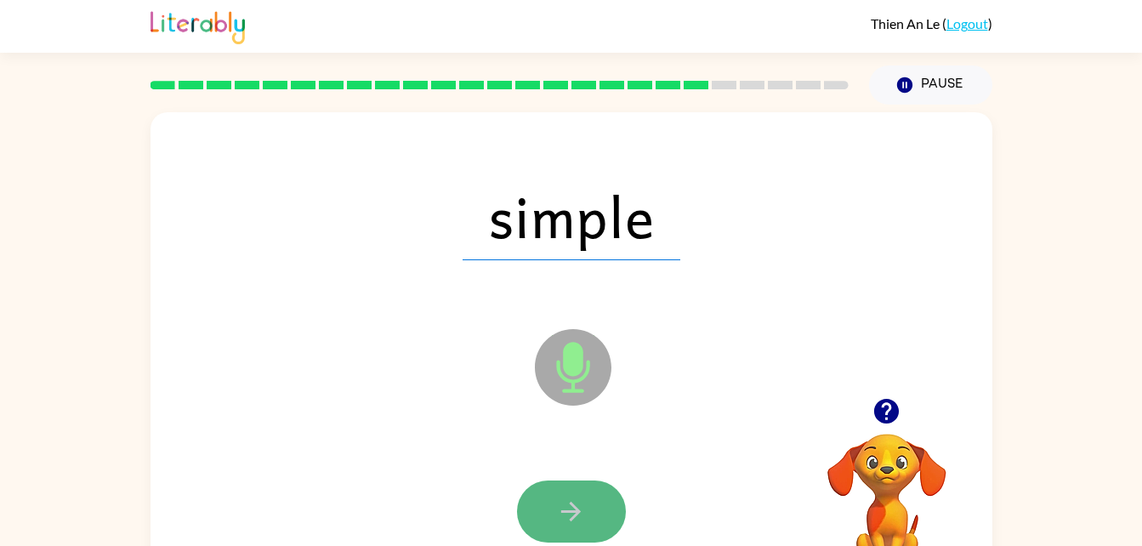
click at [571, 507] on icon "button" at bounding box center [571, 512] width 30 height 30
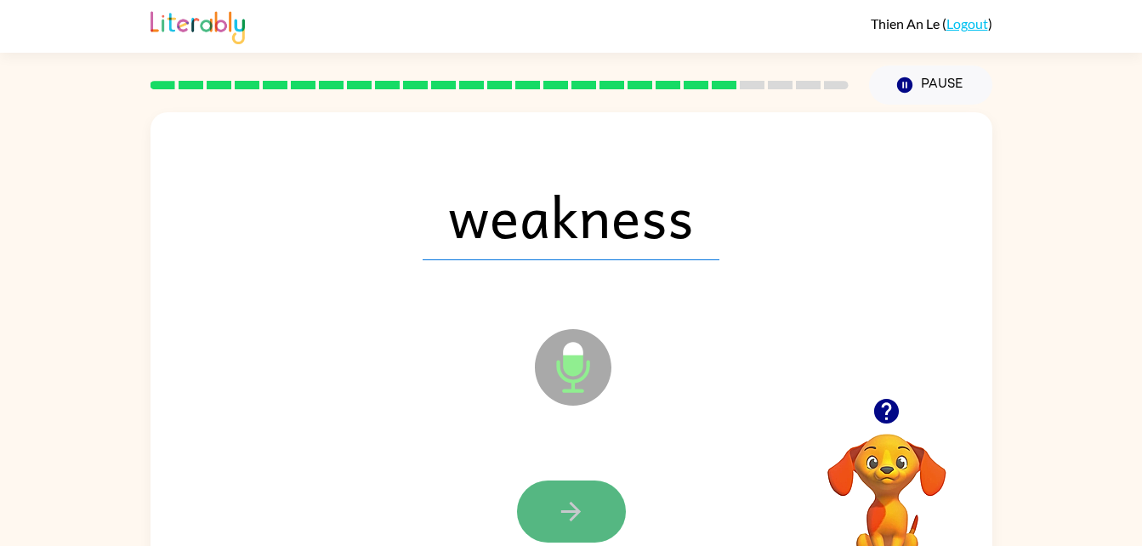
click at [564, 514] on icon "button" at bounding box center [571, 512] width 30 height 30
